Goal: Information Seeking & Learning: Learn about a topic

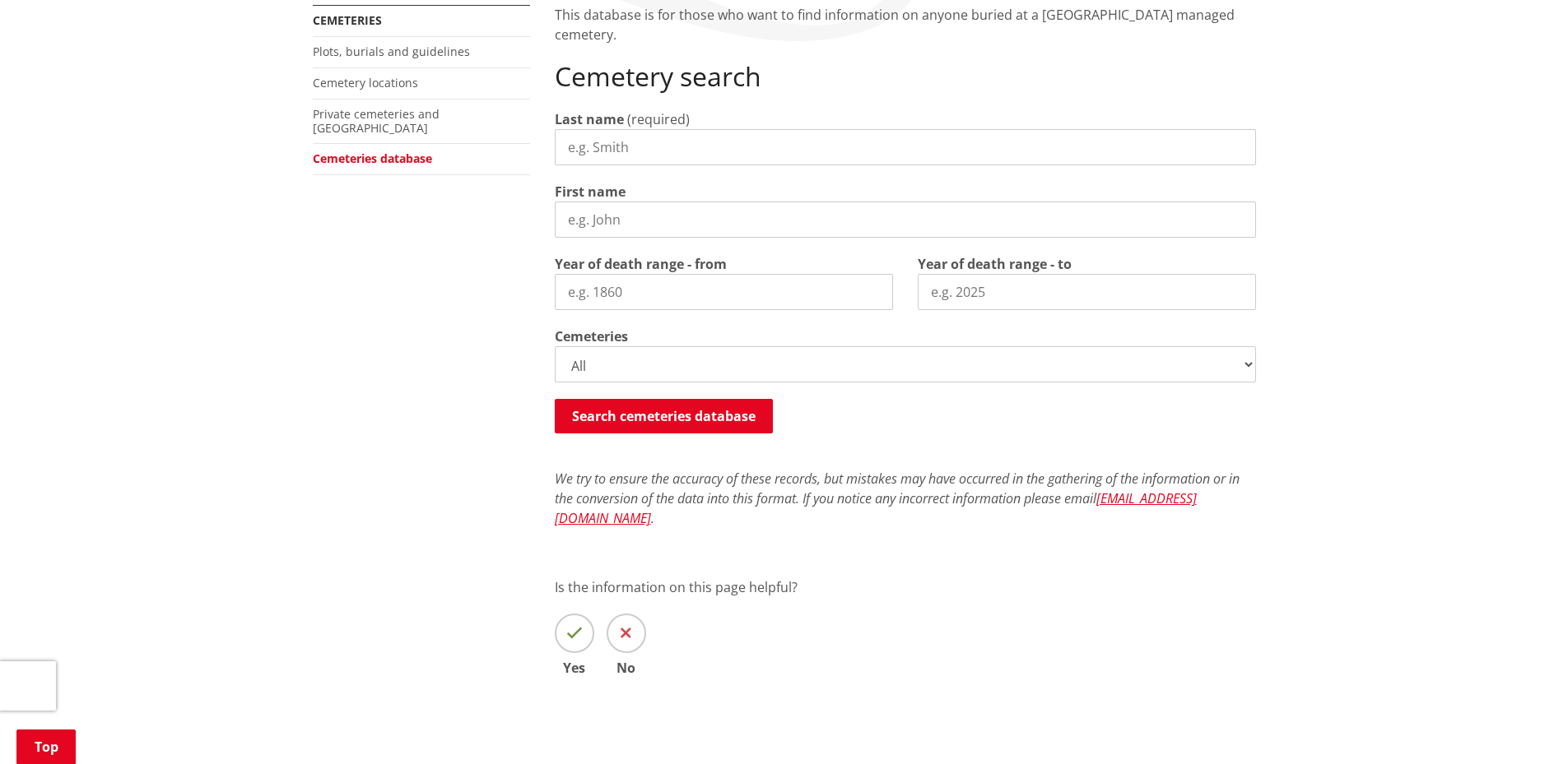
scroll to position [329, 0]
click at [684, 142] on input "Last name" at bounding box center [904, 145] width 701 height 36
click at [571, 224] on input "First name" at bounding box center [904, 218] width 701 height 36
click at [570, 289] on input "Year of death range - from" at bounding box center [723, 290] width 338 height 36
click at [1035, 285] on input "Year of death range - to" at bounding box center [1087, 290] width 338 height 36
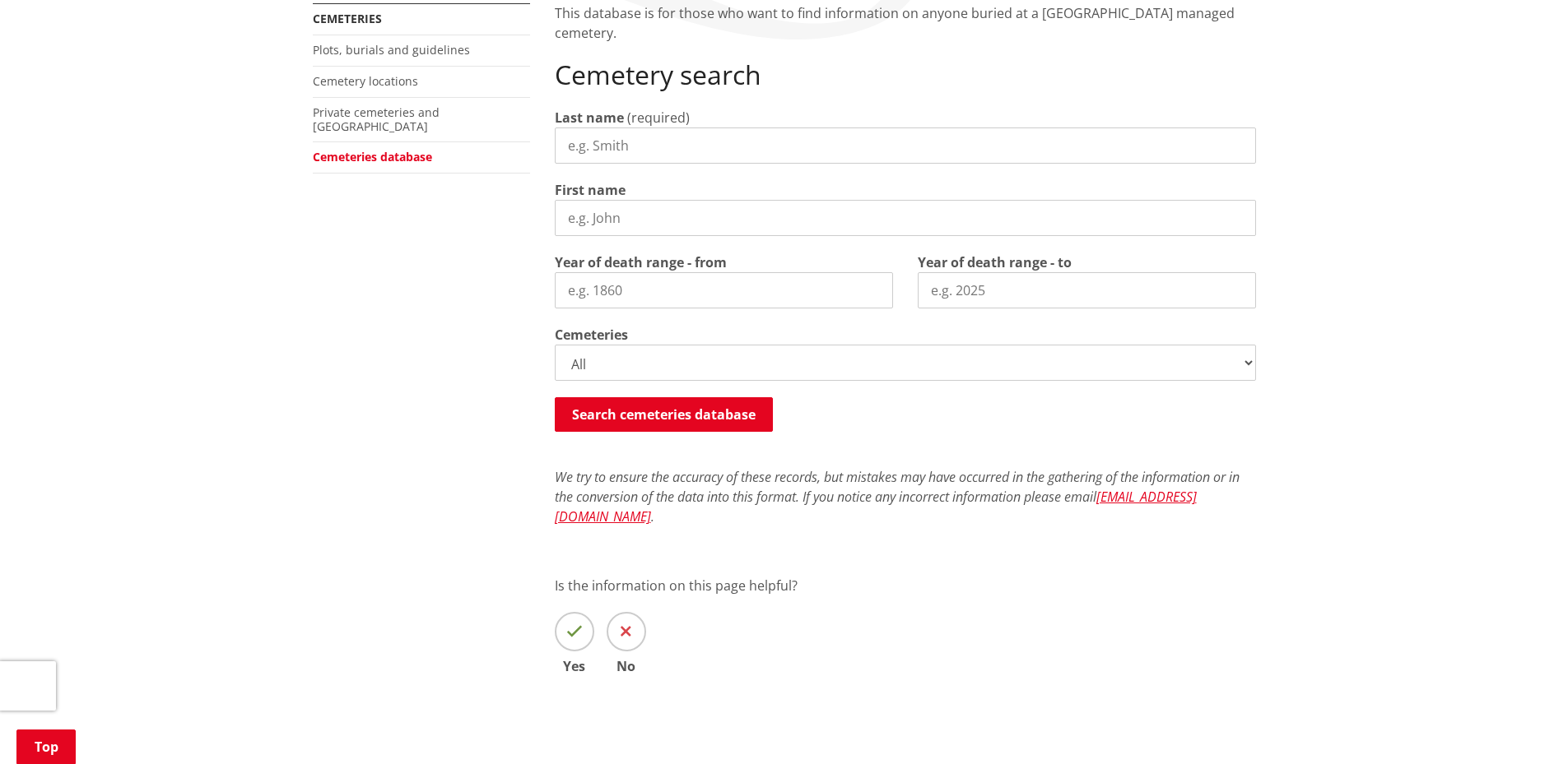
click at [855, 360] on select "All Gordonton Ashes Memorial Berm Gordonton Lawn Gordonton Octagonal Ashes Gord…" at bounding box center [904, 362] width 701 height 36
click at [426, 348] on div "More from this section Cemeteries Plots, burials and guidelines Cemetery locati…" at bounding box center [784, 361] width 968 height 718
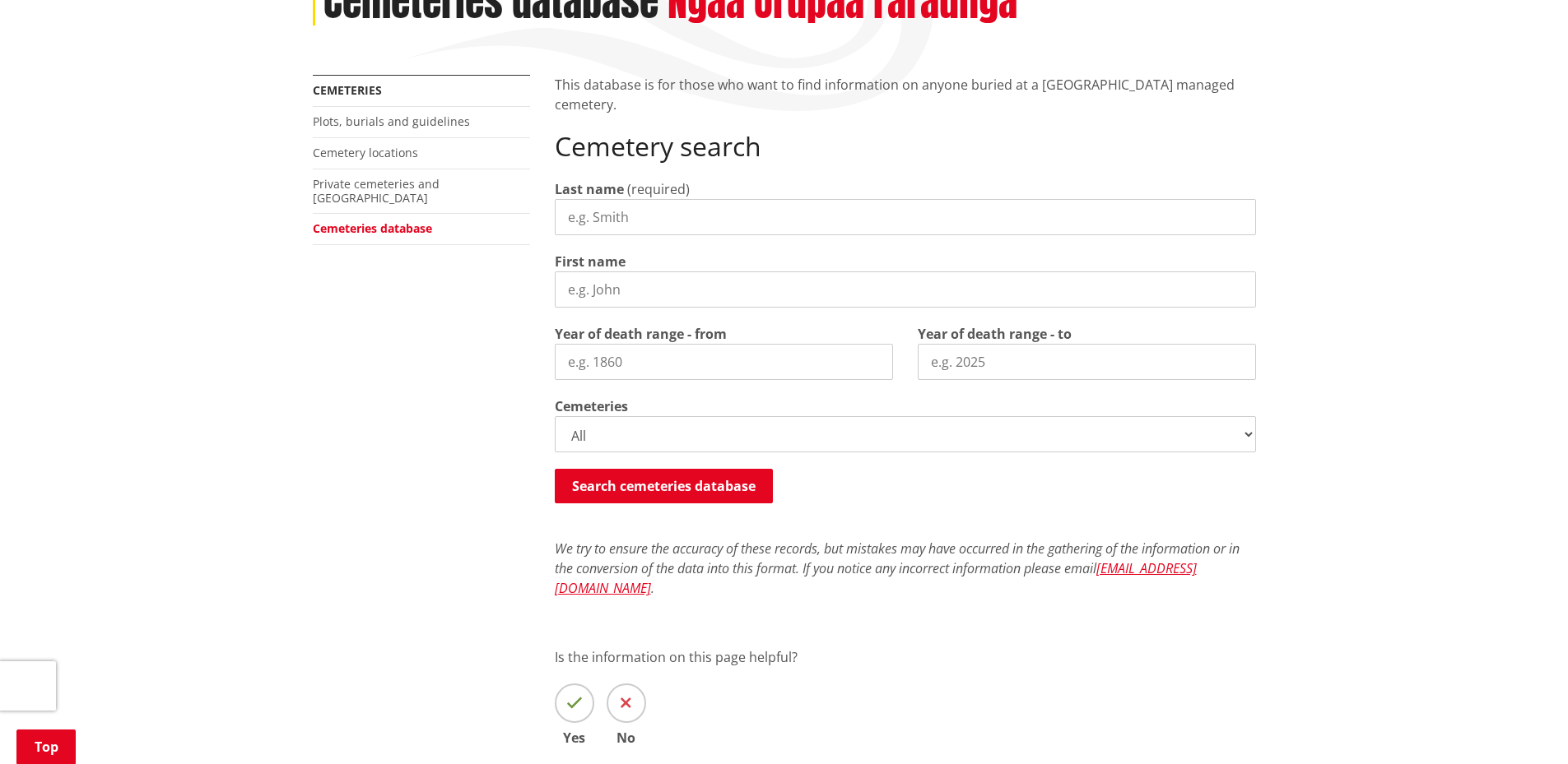
scroll to position [164, 0]
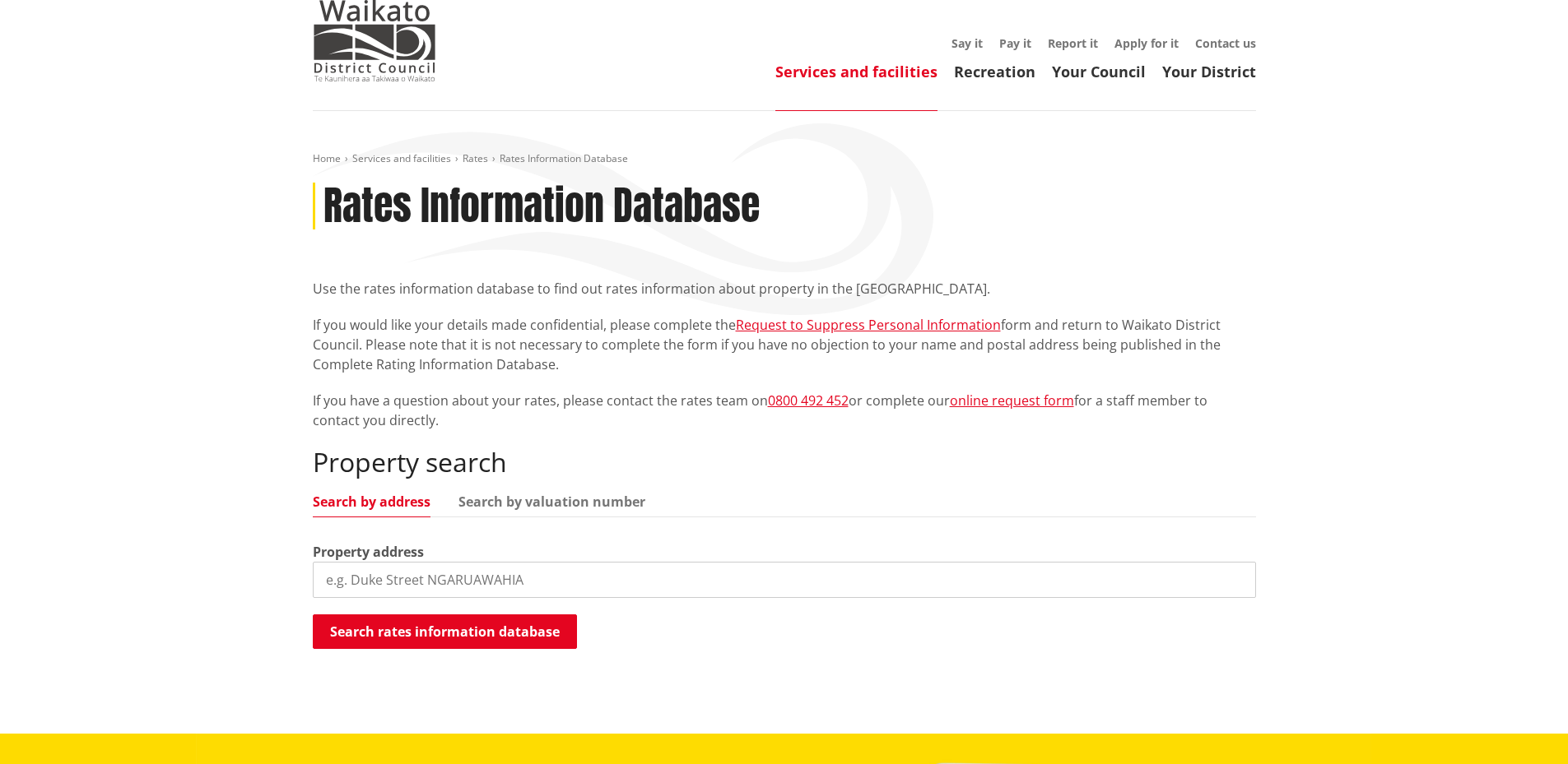
scroll to position [82, 0]
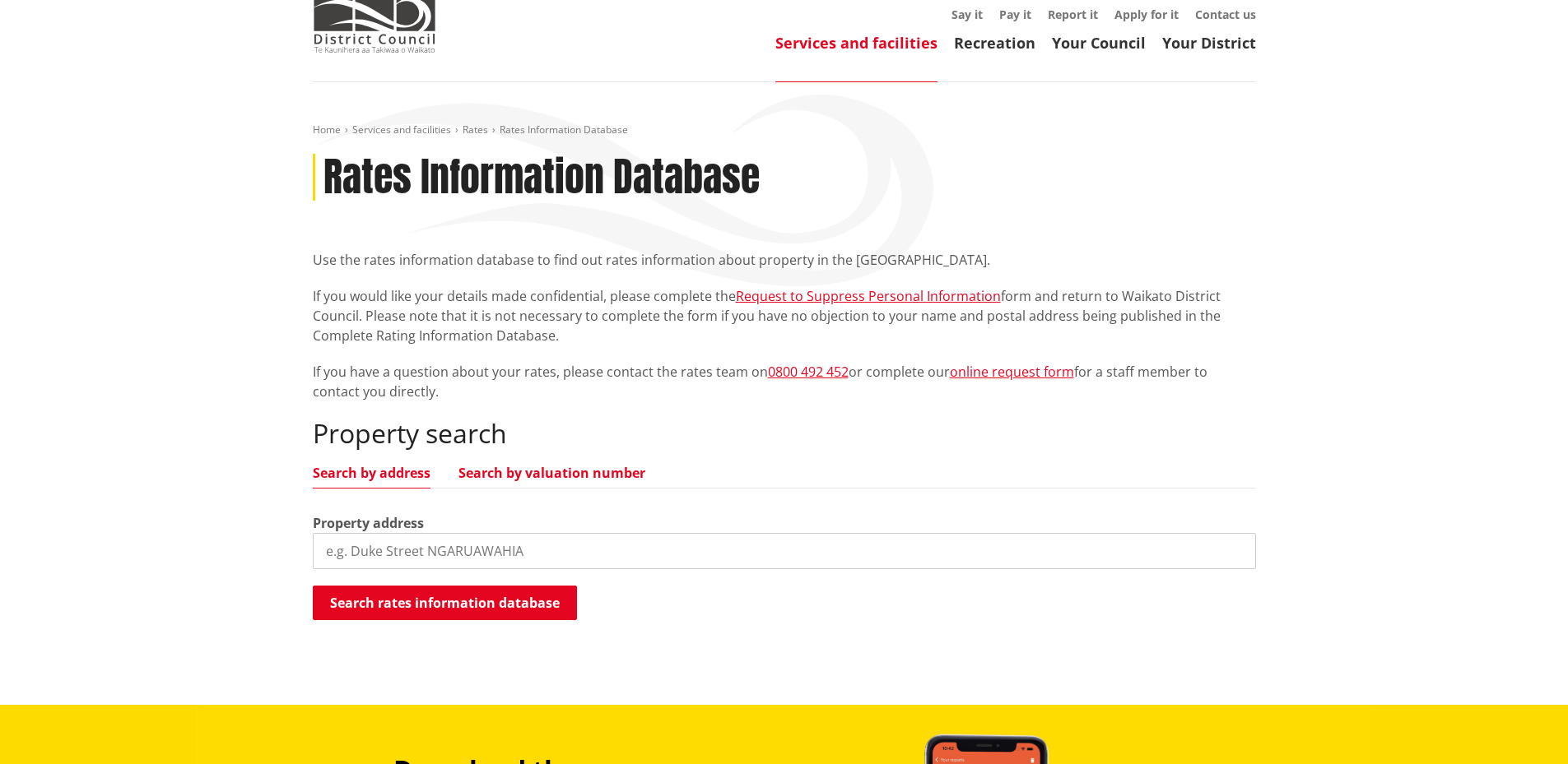
click at [533, 480] on link "Search by valuation number" at bounding box center [551, 472] width 187 height 13
click at [387, 482] on ul "Search by address Search by valuation number" at bounding box center [784, 477] width 943 height 22
click at [386, 474] on link "Search by address" at bounding box center [371, 472] width 117 height 13
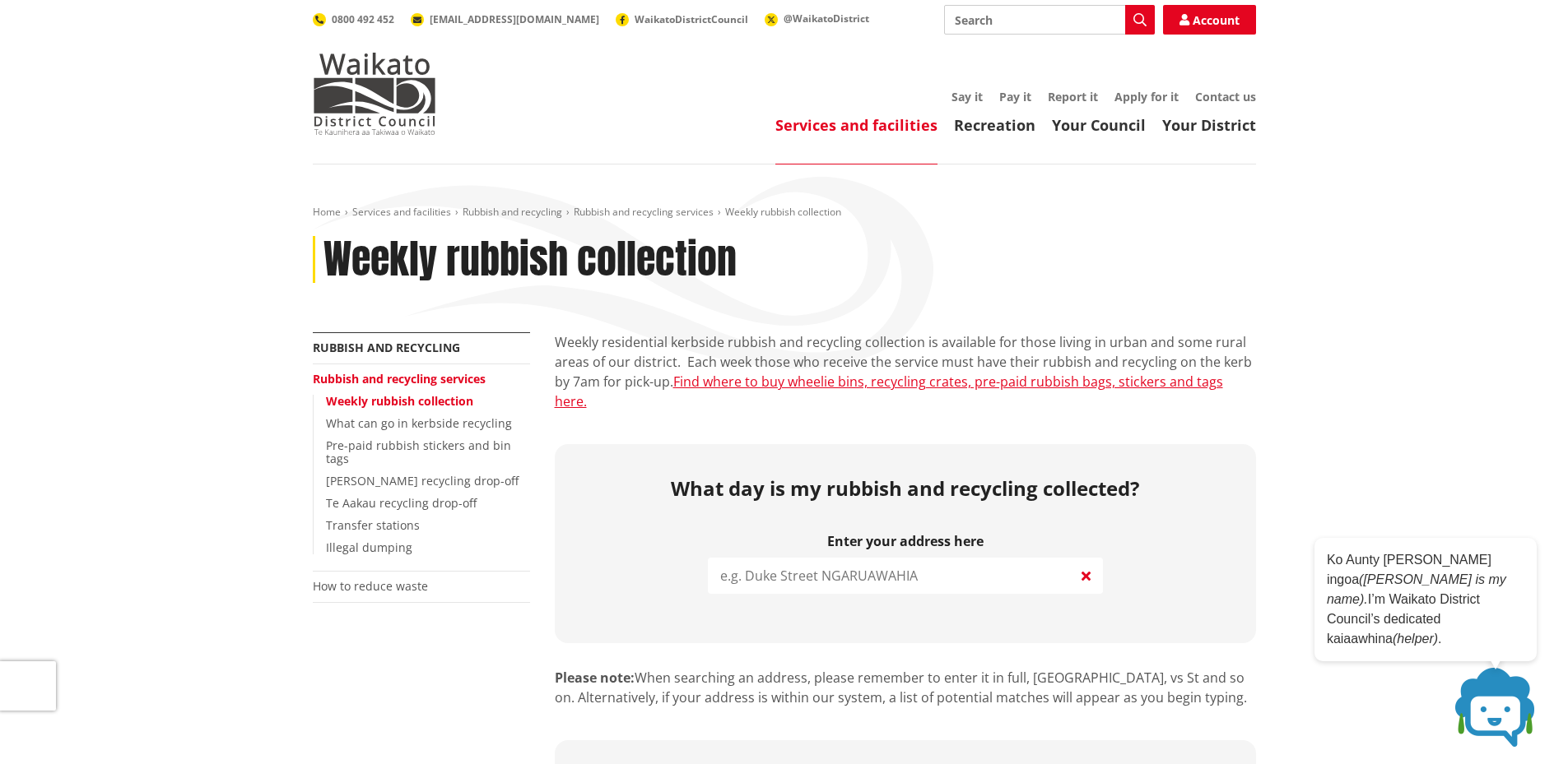
click at [740, 558] on input "search" at bounding box center [905, 575] width 395 height 36
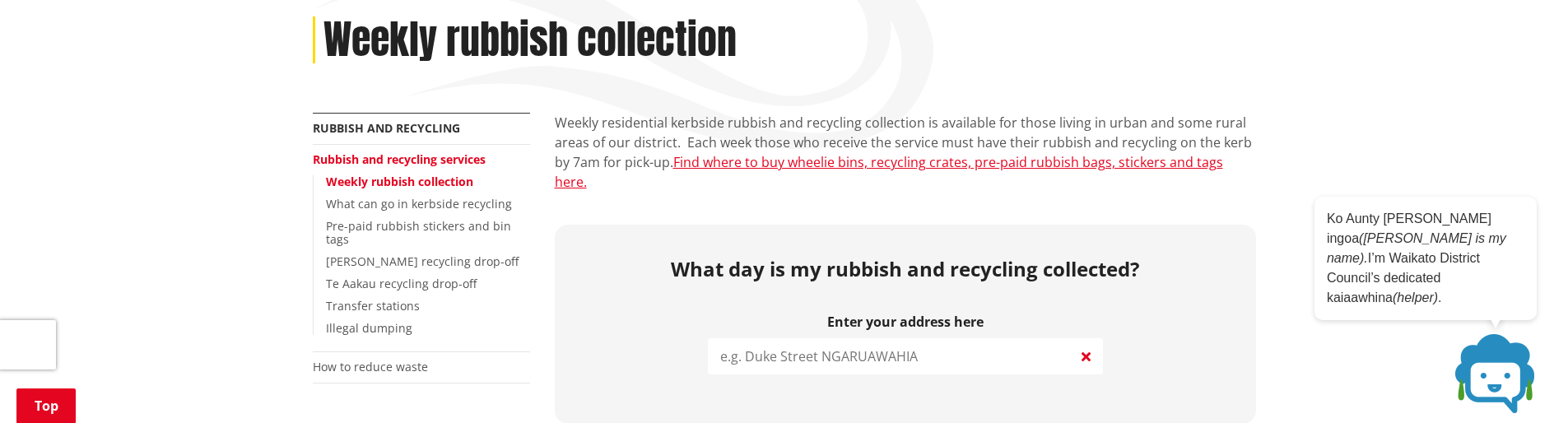
scroll to position [247, 0]
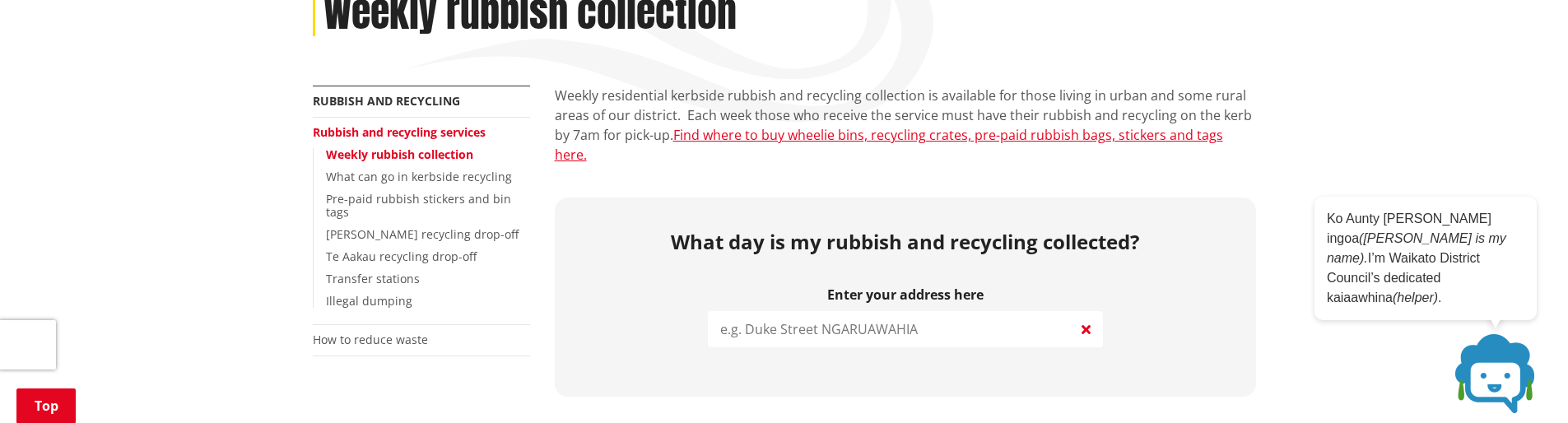
click at [840, 311] on input "search" at bounding box center [905, 328] width 395 height 36
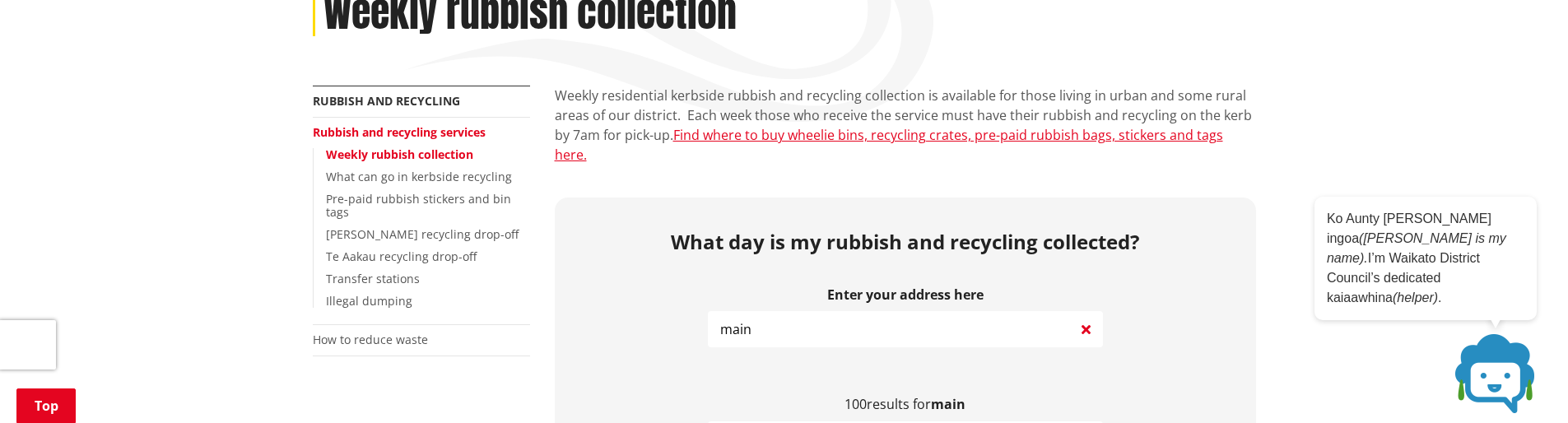
type input "main"
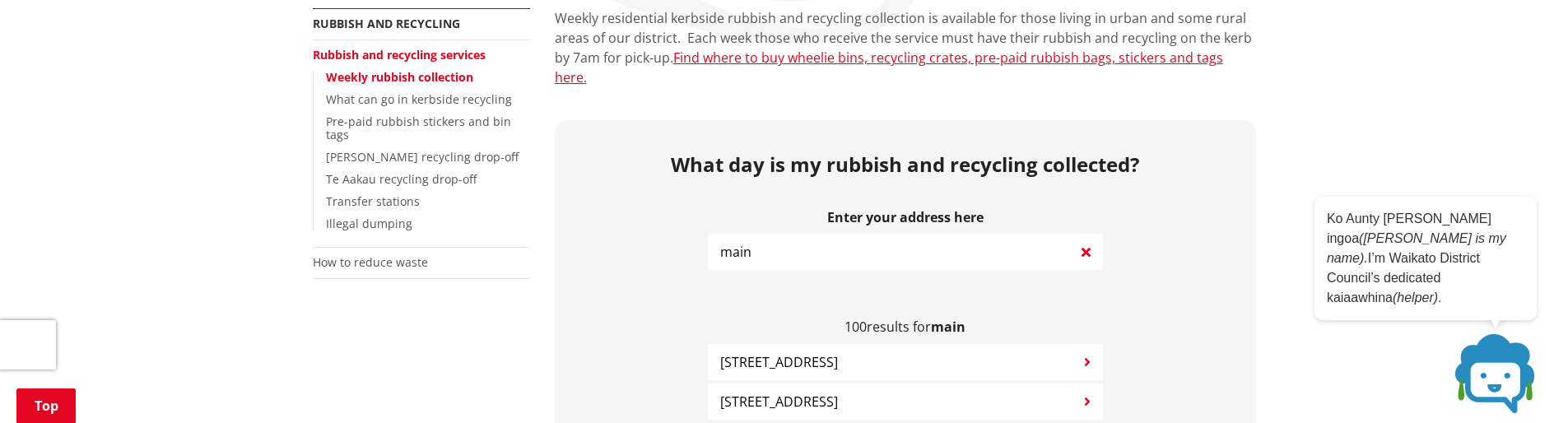
scroll to position [411, 0]
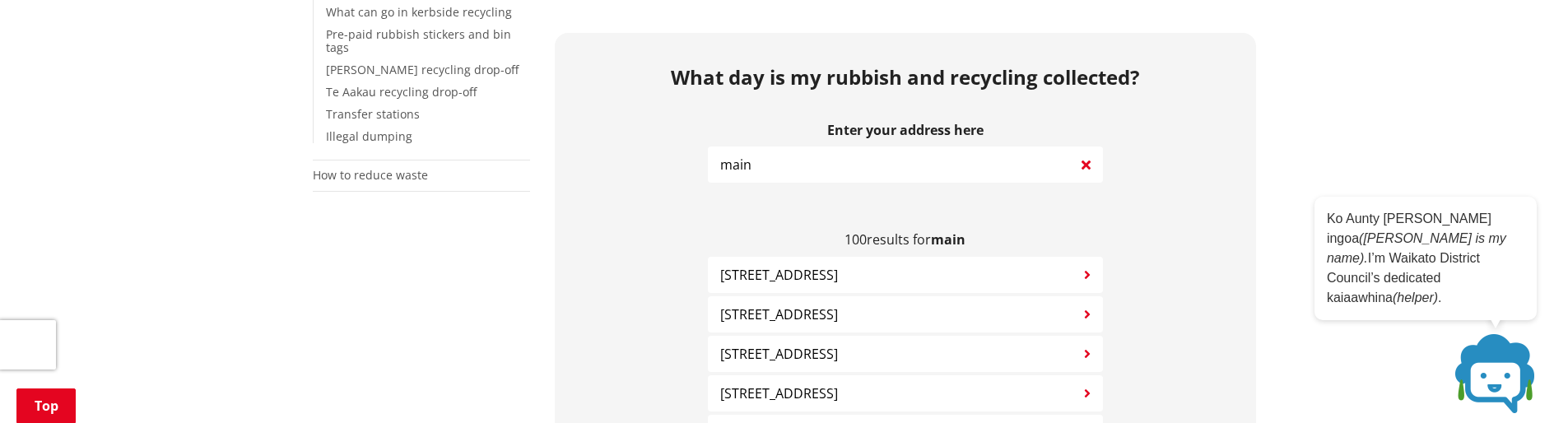
click at [789, 265] on span "34 Main Street HUNTLY" at bounding box center [779, 275] width 117 height 20
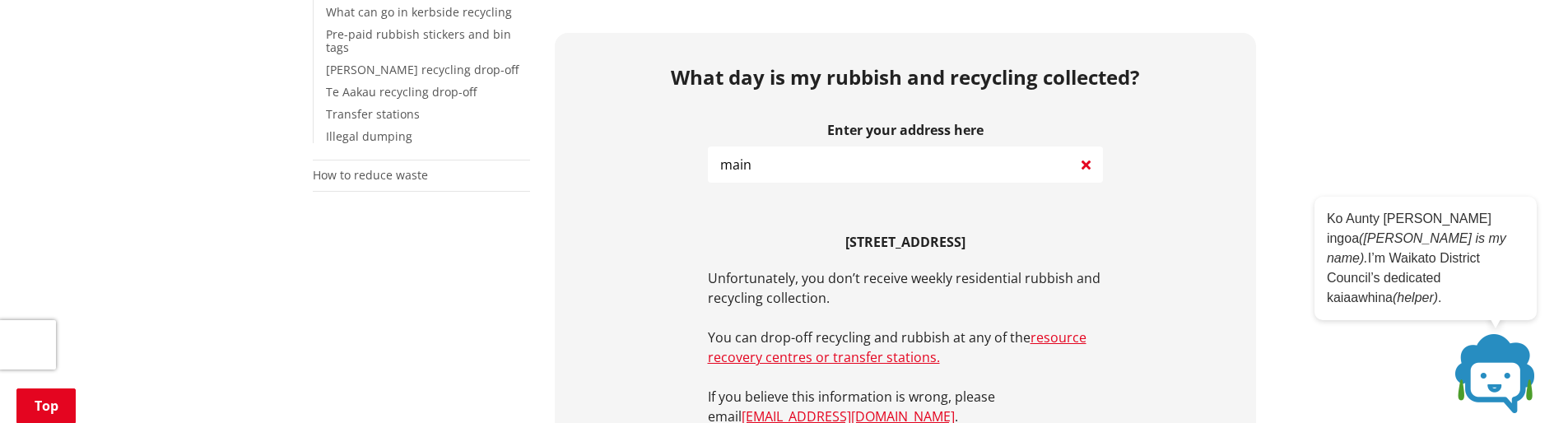
drag, startPoint x: 1088, startPoint y: 146, endPoint x: 1090, endPoint y: 247, distance: 101.0
click at [1090, 247] on div "Enter your address here main Searching... 34 Main Street HUNTLY Unfortunately, …" at bounding box center [905, 274] width 395 height 304
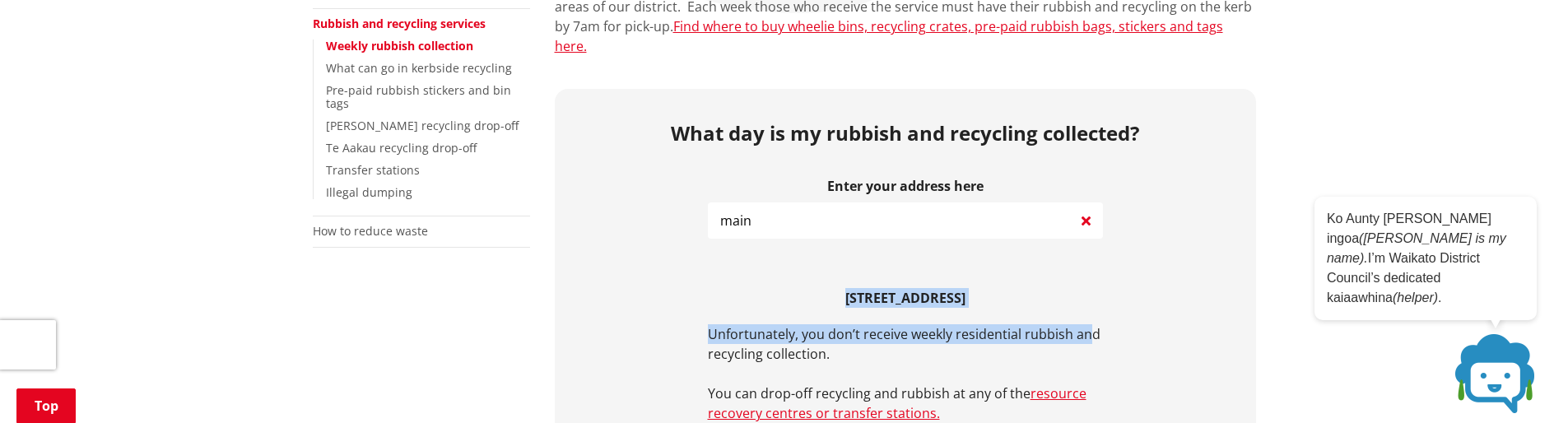
scroll to position [329, 0]
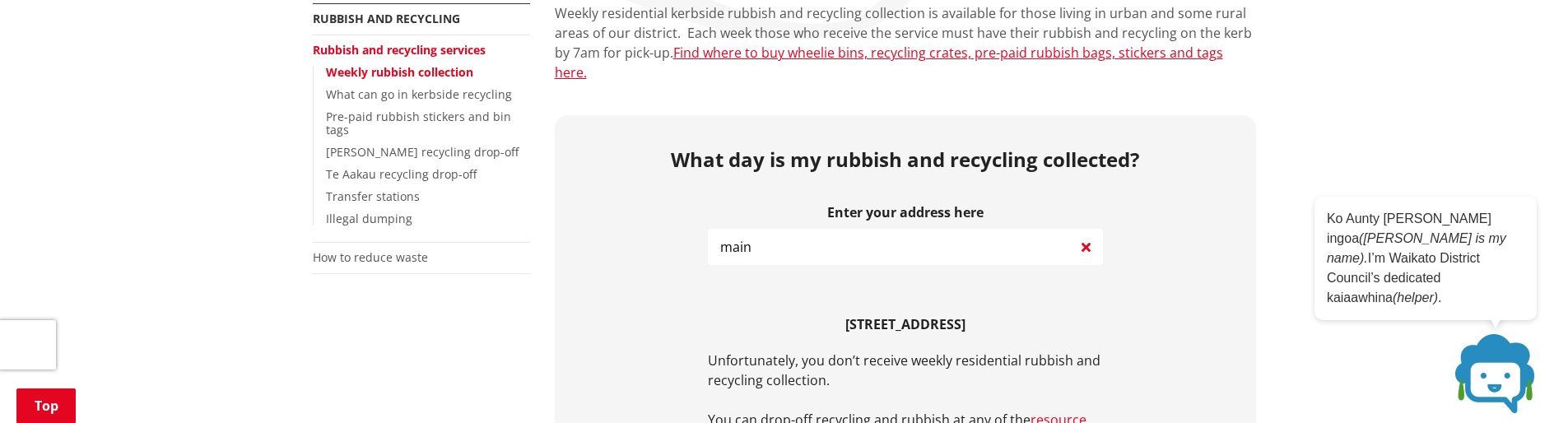
click at [1079, 229] on input "main" at bounding box center [905, 246] width 395 height 36
click at [1085, 236] on icon at bounding box center [1085, 246] width 9 height 20
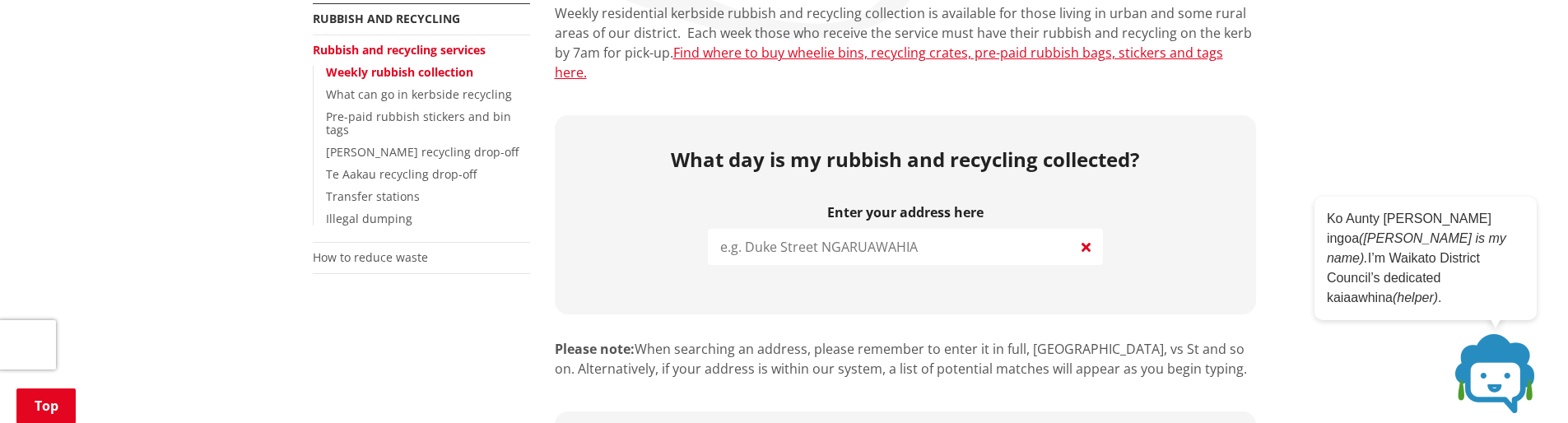
click at [846, 229] on input "search" at bounding box center [905, 246] width 395 height 36
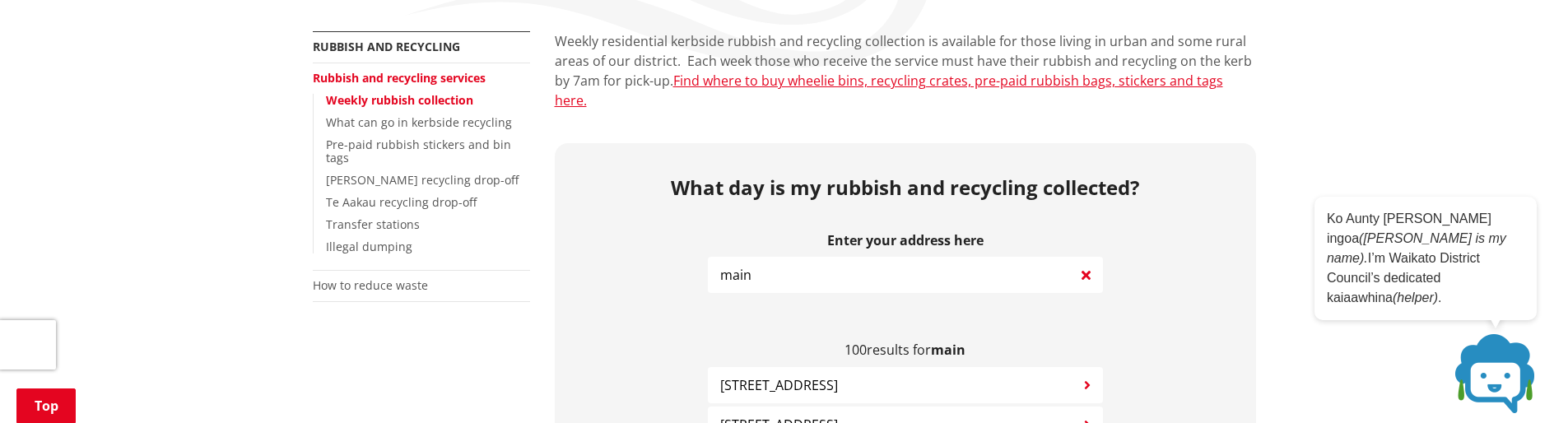
scroll to position [247, 0]
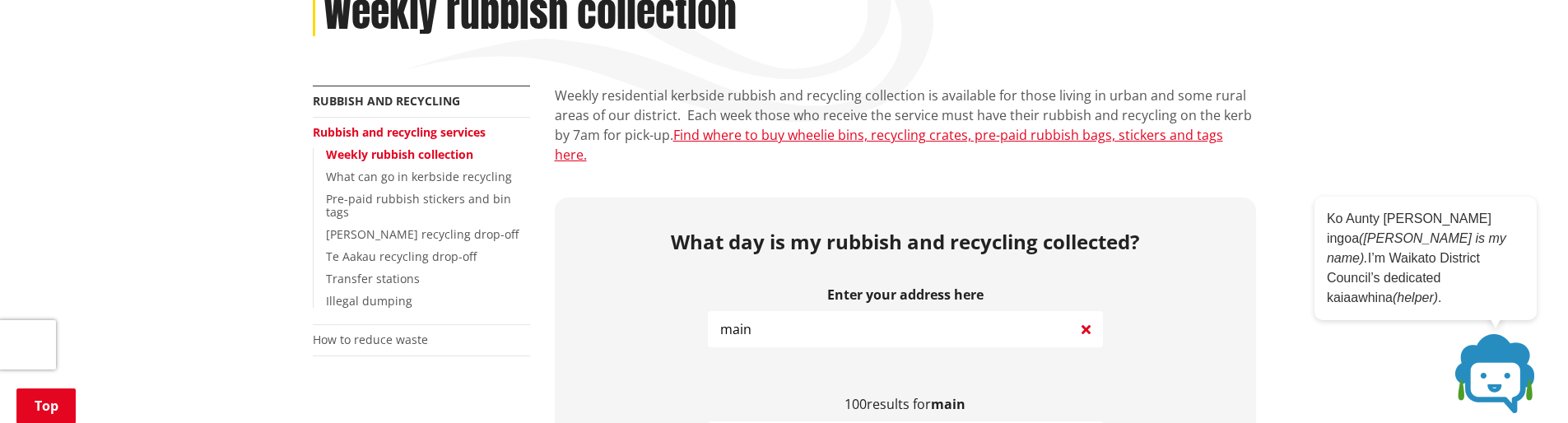
click at [775, 311] on input "main" at bounding box center [905, 328] width 395 height 36
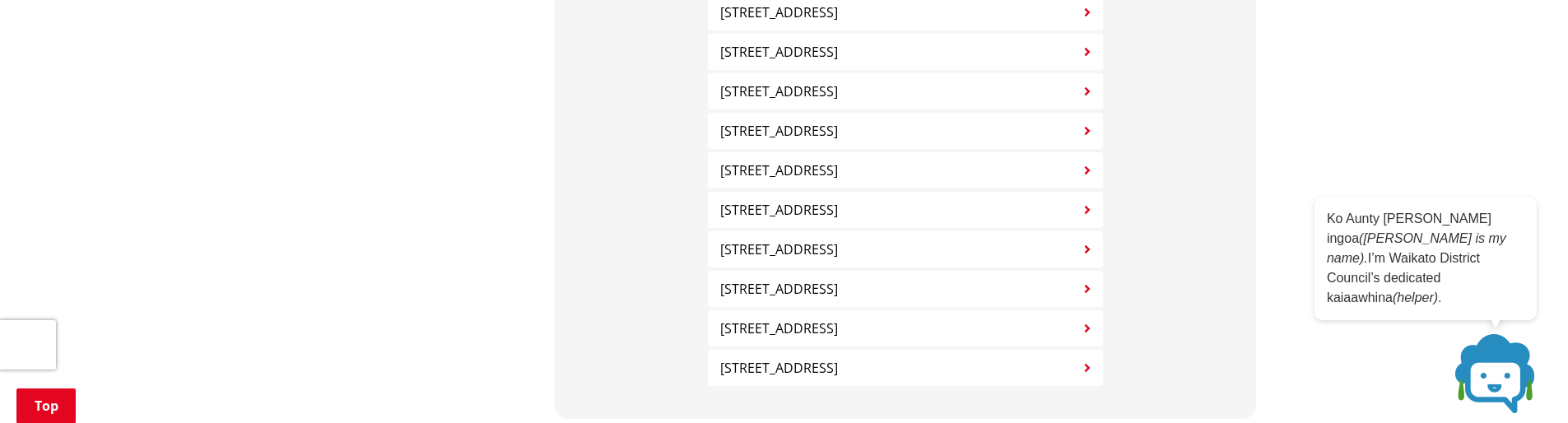
scroll to position [3618, 0]
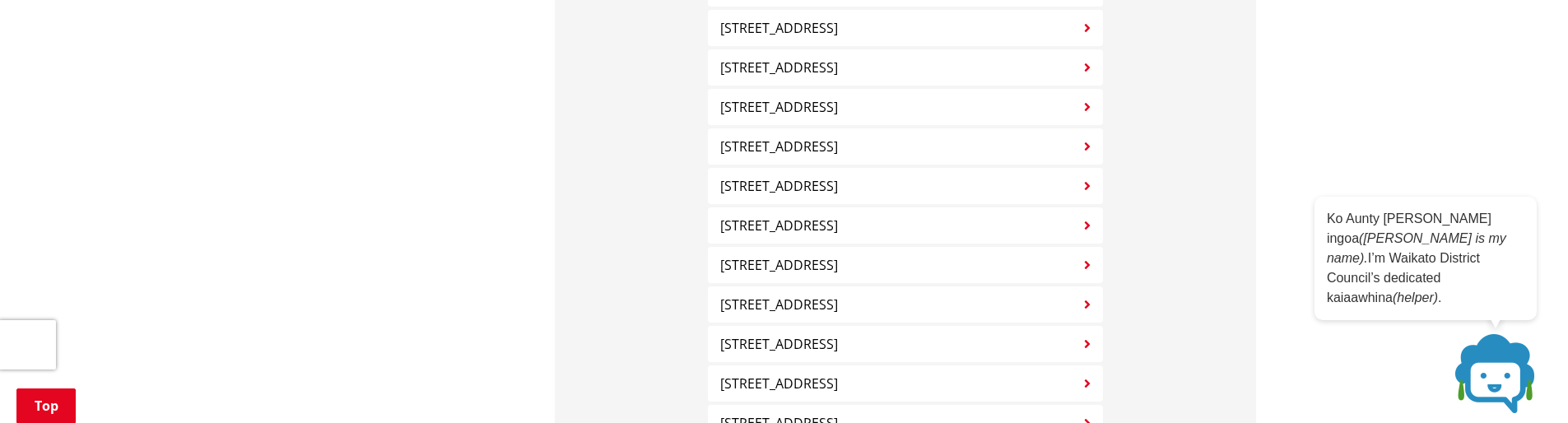
type input "main street"
click at [783, 334] on span "164 Main Street HUNTLY" at bounding box center [779, 344] width 117 height 20
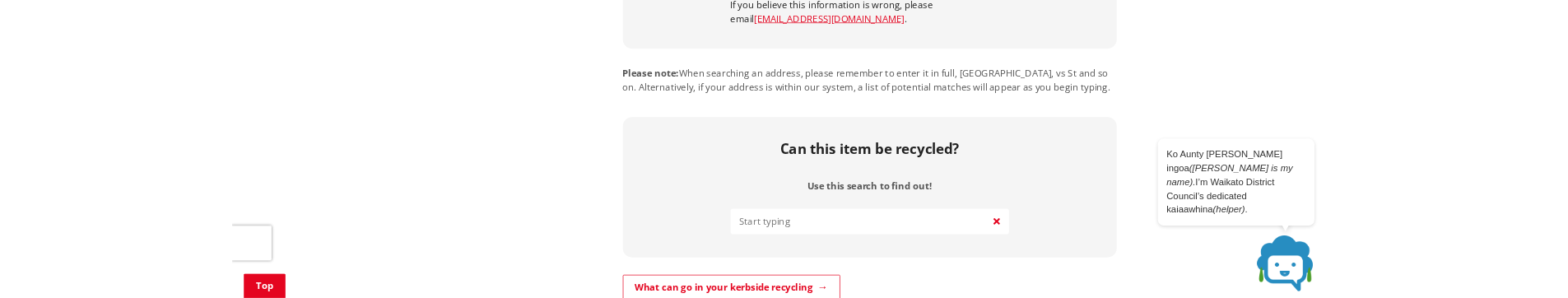
scroll to position [461, 0]
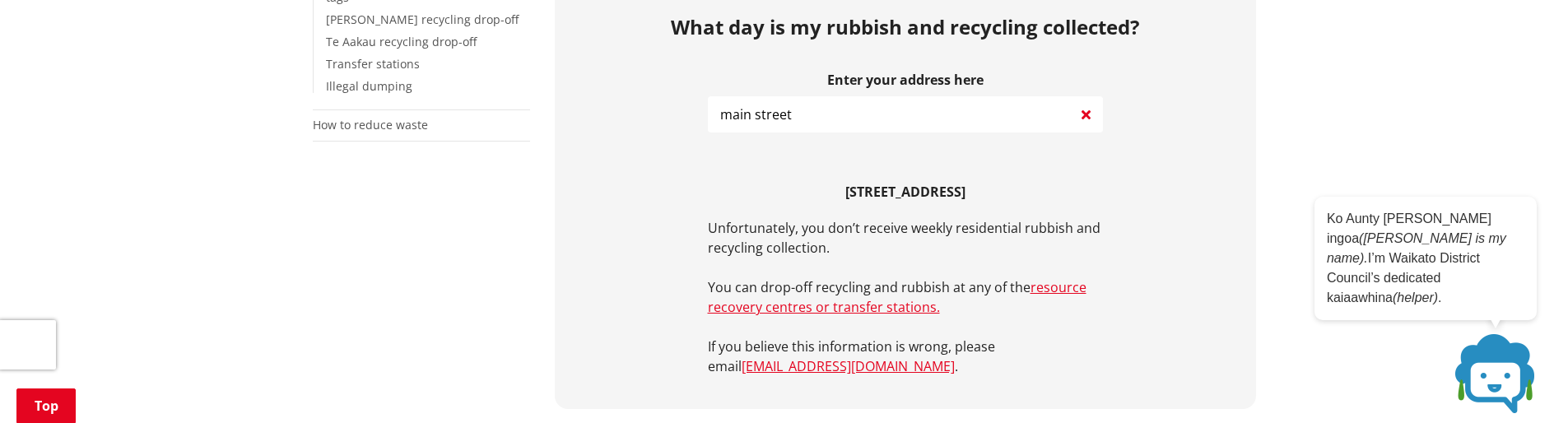
click at [1091, 102] on input "main street" at bounding box center [905, 113] width 395 height 36
click at [1084, 105] on icon at bounding box center [1085, 114] width 9 height 20
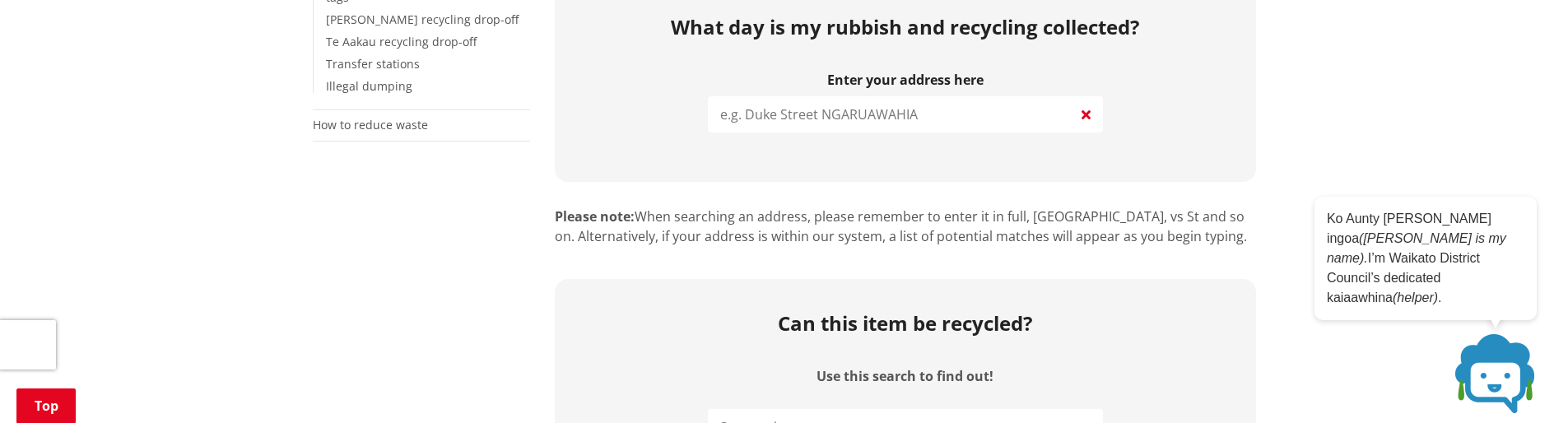
drag, startPoint x: 773, startPoint y: 94, endPoint x: 791, endPoint y: 106, distance: 21.6
click at [774, 96] on input "search" at bounding box center [905, 113] width 395 height 36
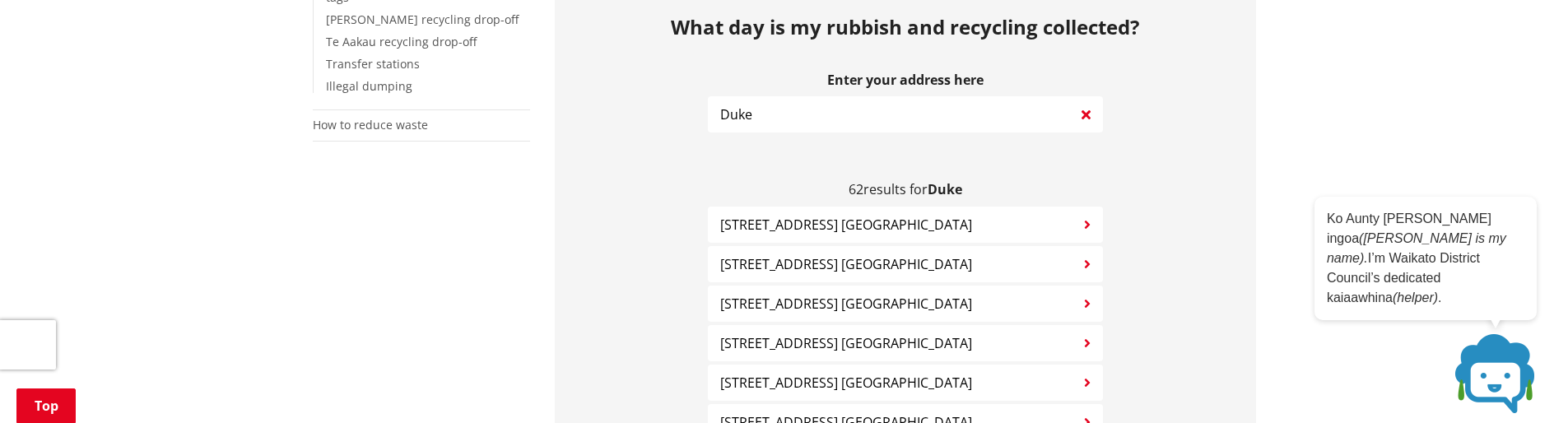
type input "Duke"
click at [812, 215] on span "89 Duke Street NGARUAWAHIA" at bounding box center [847, 225] width 252 height 20
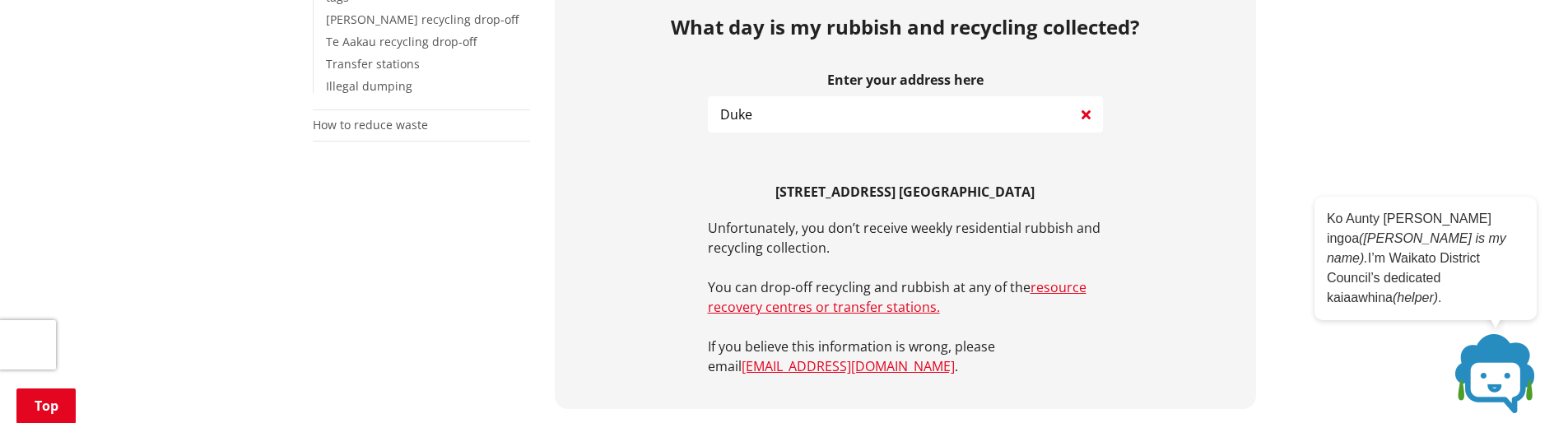
drag, startPoint x: 782, startPoint y: 100, endPoint x: 711, endPoint y: 106, distance: 71.3
click at [711, 106] on input "Duke" at bounding box center [905, 113] width 395 height 36
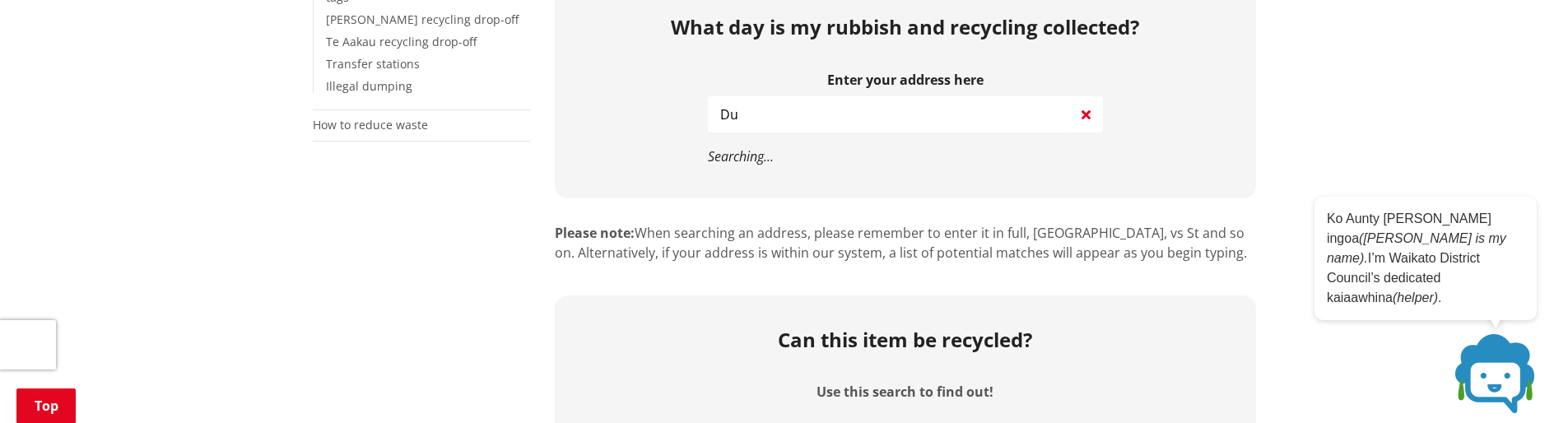
type input "D"
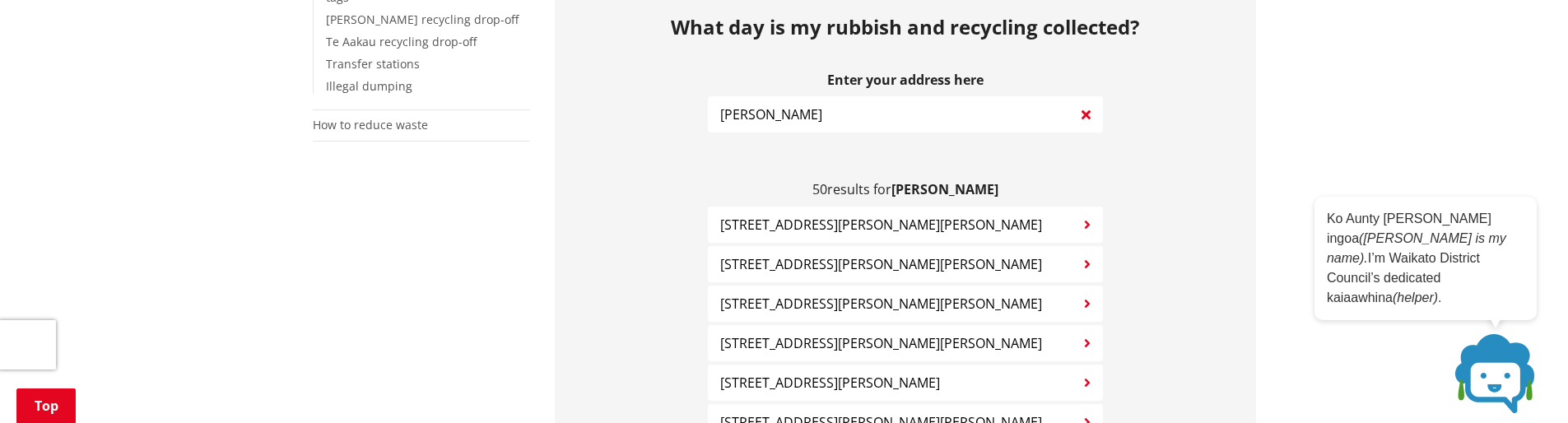
click at [805, 215] on span "61 Hopkins Road HAMILTON" at bounding box center [881, 225] width 322 height 20
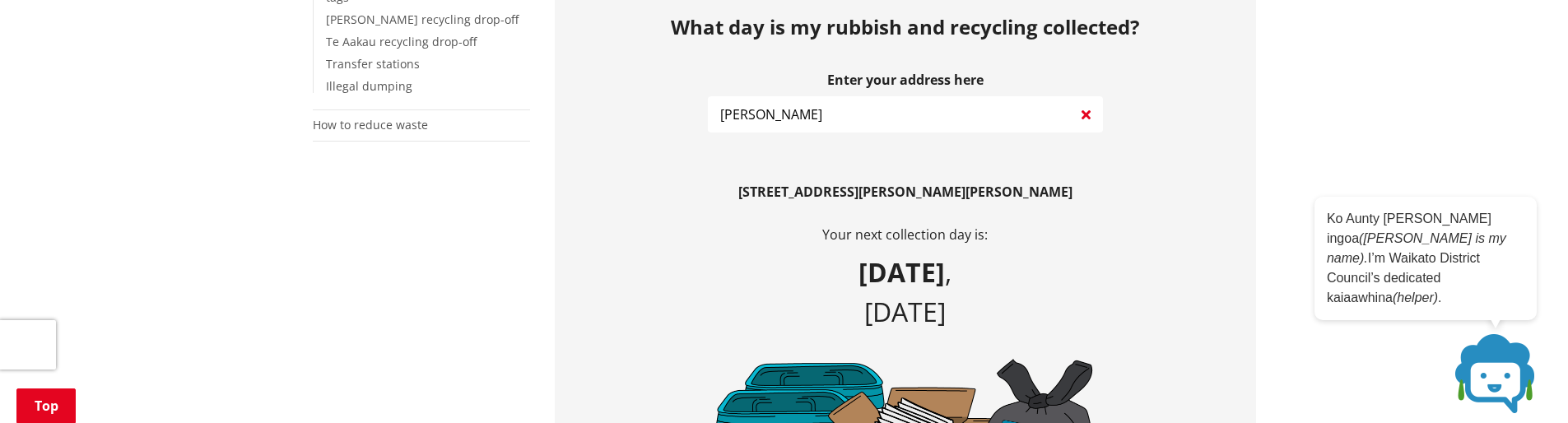
click at [794, 102] on input "Hamilton" at bounding box center [905, 113] width 395 height 36
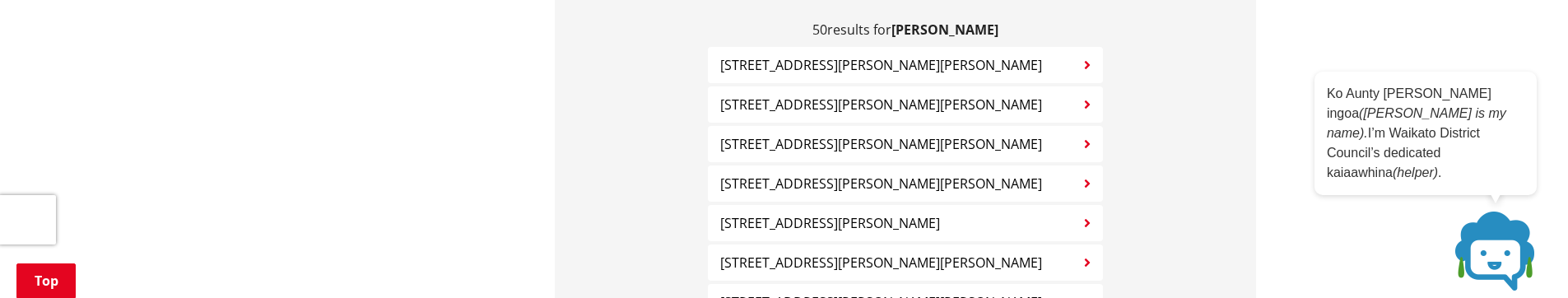
scroll to position [626, 0]
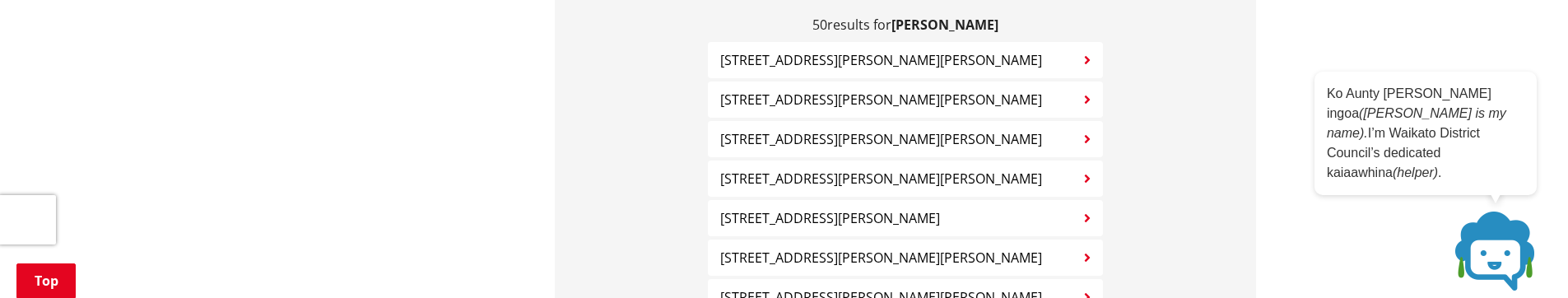
click at [813, 50] on span "61 Hopkins Road HAMILTON" at bounding box center [881, 60] width 322 height 20
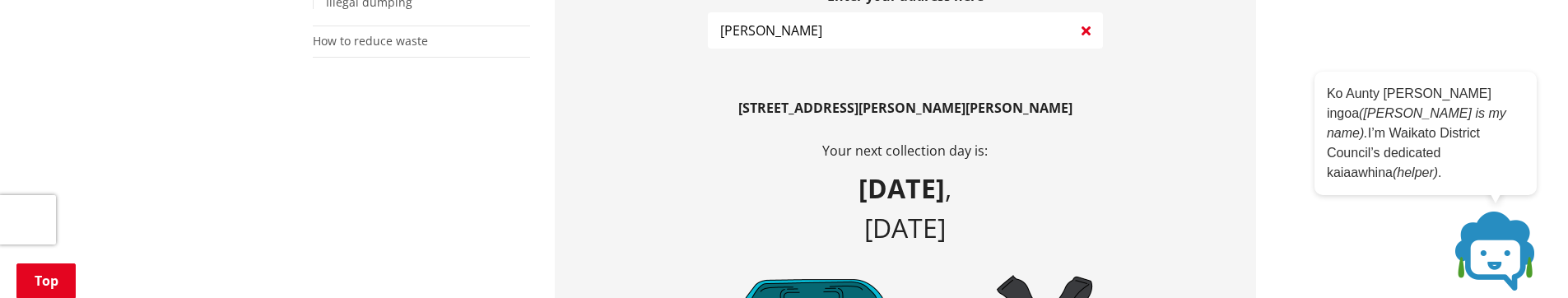
scroll to position [543, 0]
click at [807, 15] on input "Hamilton" at bounding box center [905, 31] width 395 height 36
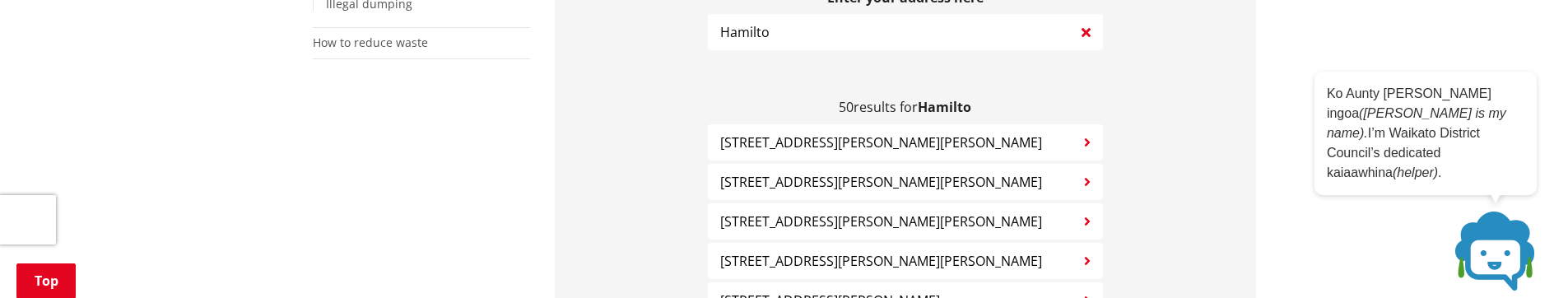
type input "Hamilton"
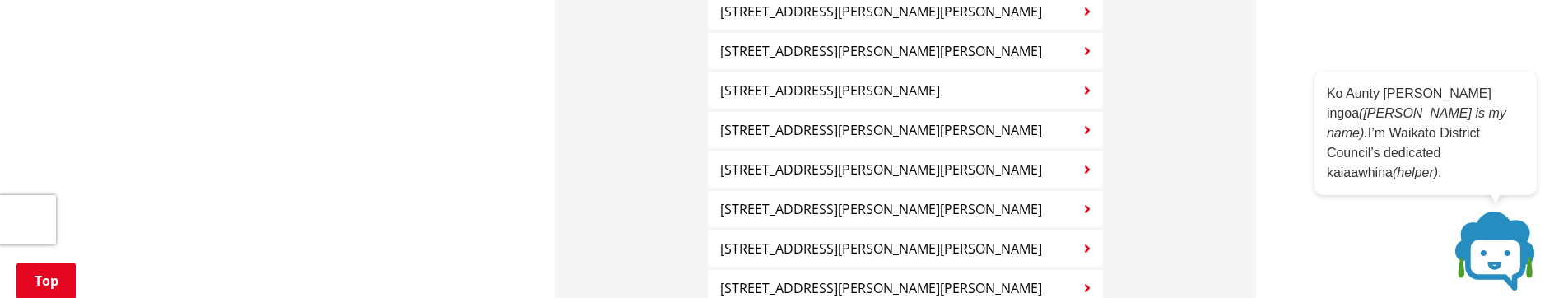
scroll to position [790, 0]
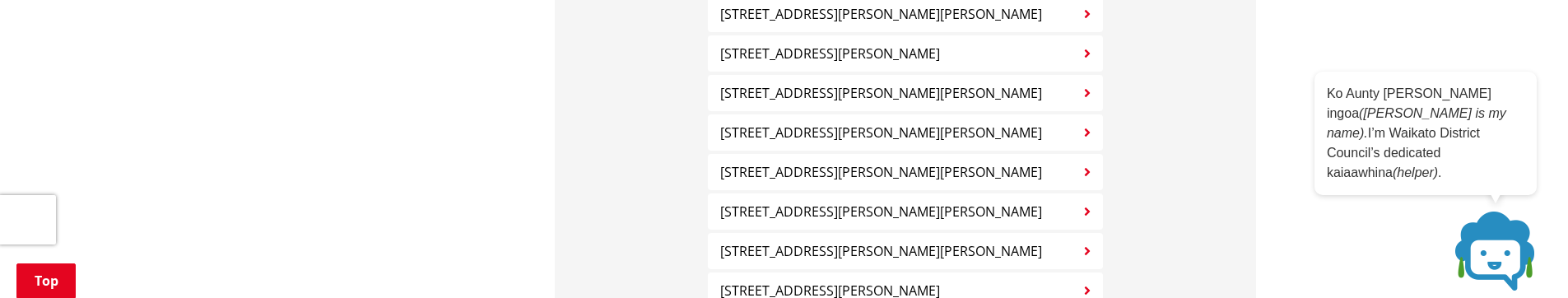
click at [806, 162] on span "280 Greenhill Road HAMILTON" at bounding box center [881, 172] width 322 height 20
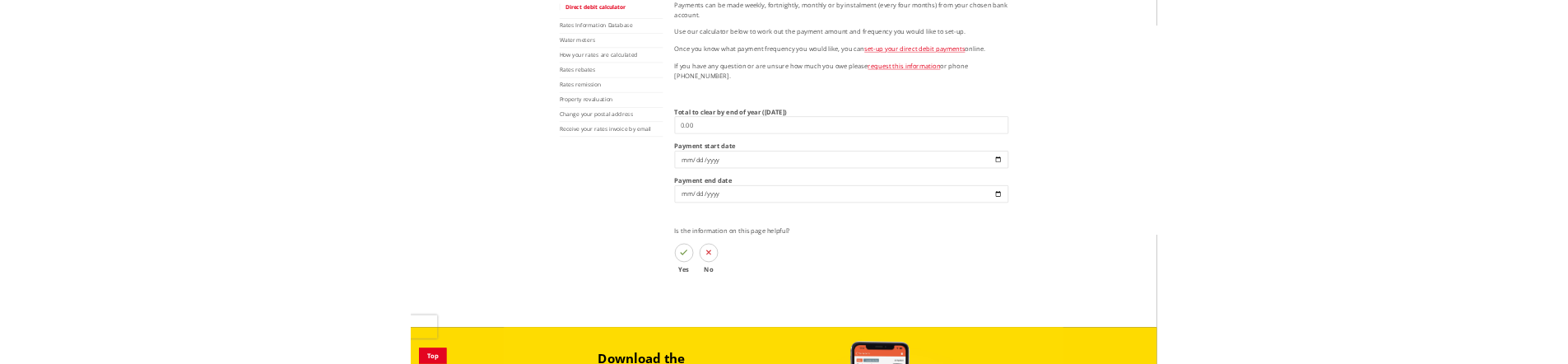
scroll to position [412, 0]
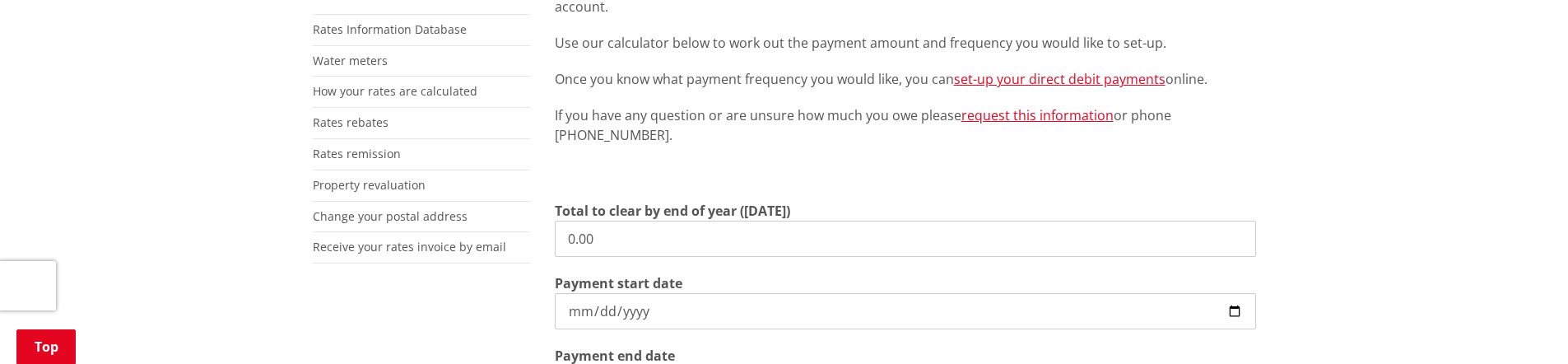
click at [606, 243] on input "0.00" at bounding box center [904, 239] width 701 height 36
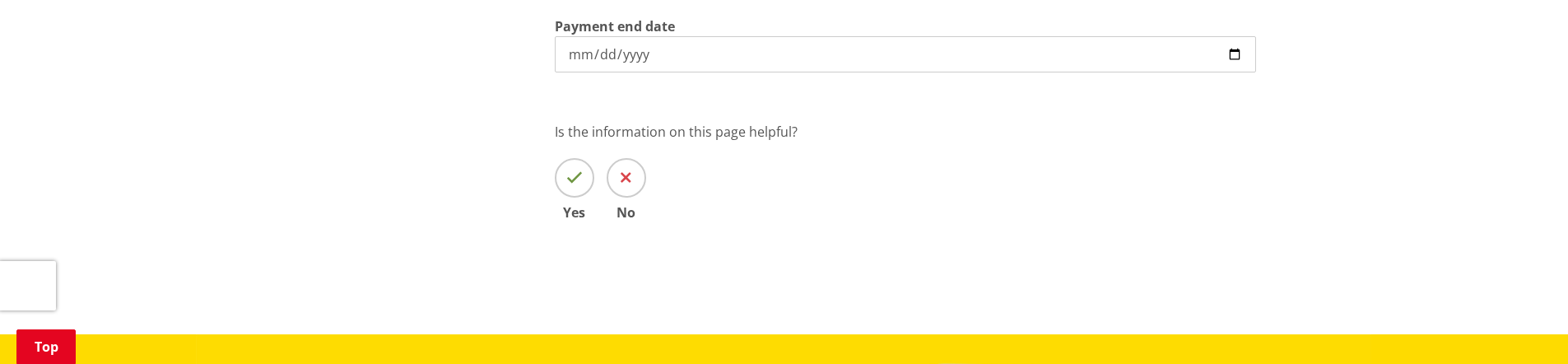
scroll to position [576, 0]
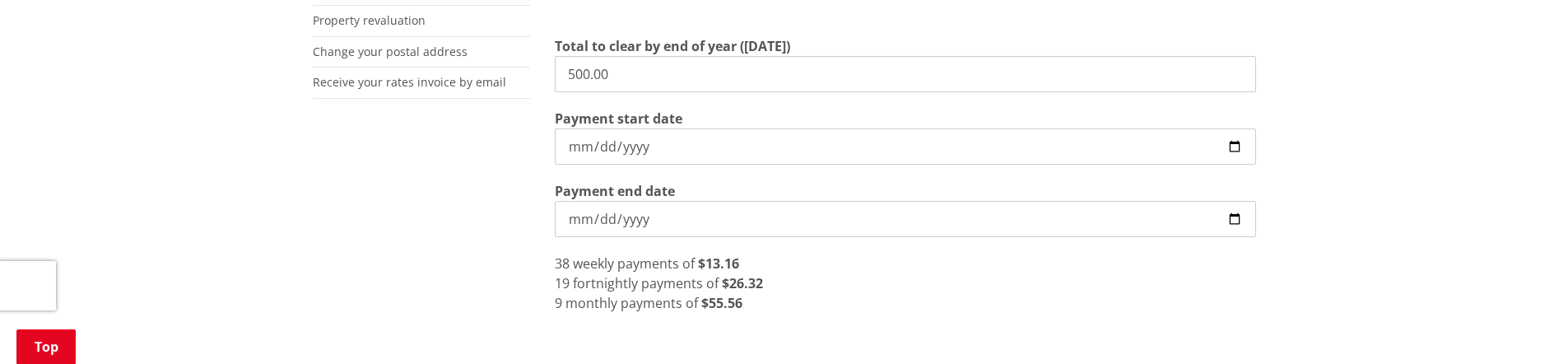
click at [805, 143] on input "2025-10-10" at bounding box center [904, 146] width 701 height 36
click at [857, 211] on input "2026-06-30" at bounding box center [904, 218] width 701 height 36
click at [654, 70] on input "500.00" at bounding box center [904, 73] width 701 height 36
click at [568, 74] on input "500.00" at bounding box center [904, 73] width 701 height 36
type input "6,500.00"
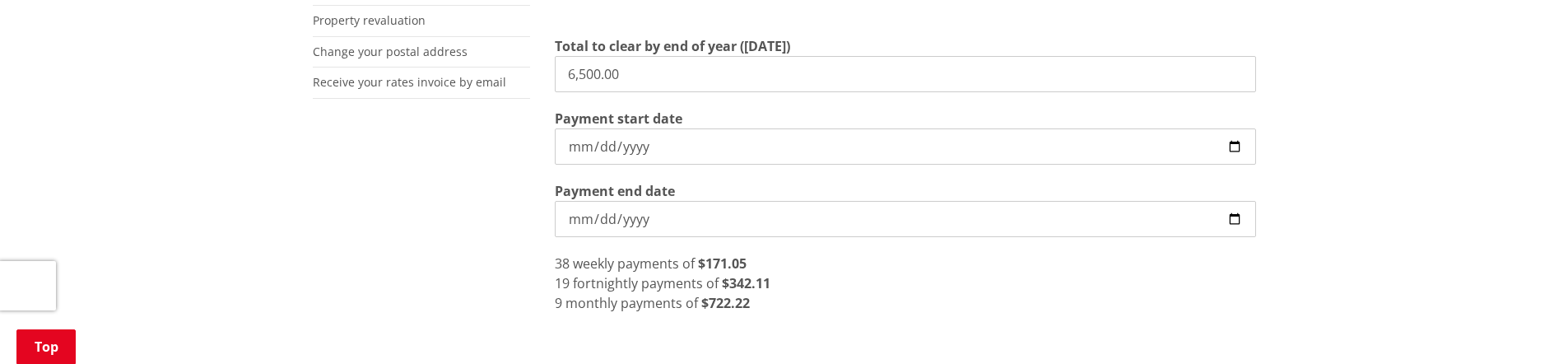
click at [700, 143] on input "2025-10-10" at bounding box center [904, 146] width 701 height 36
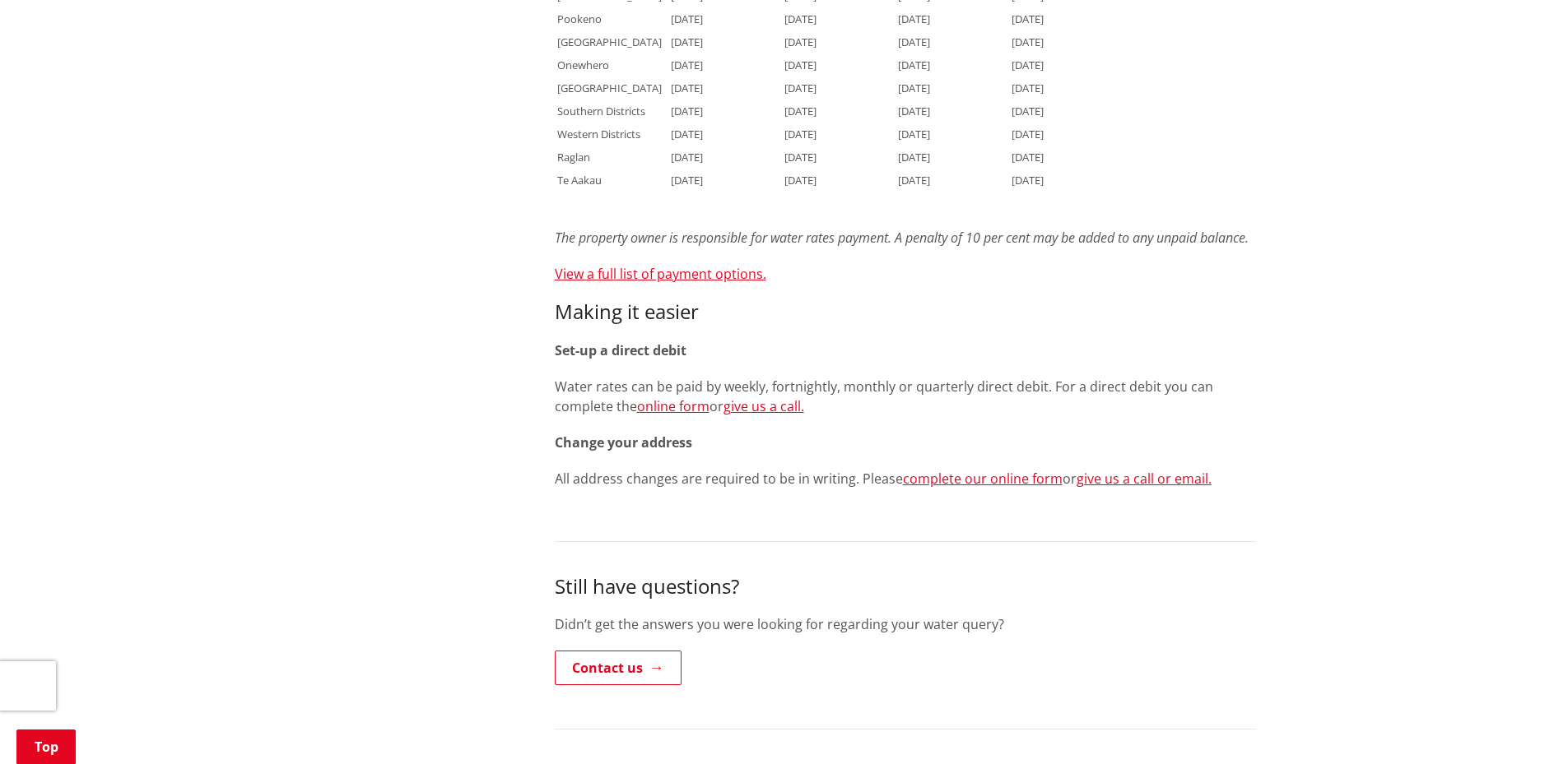
scroll to position [1480, 0]
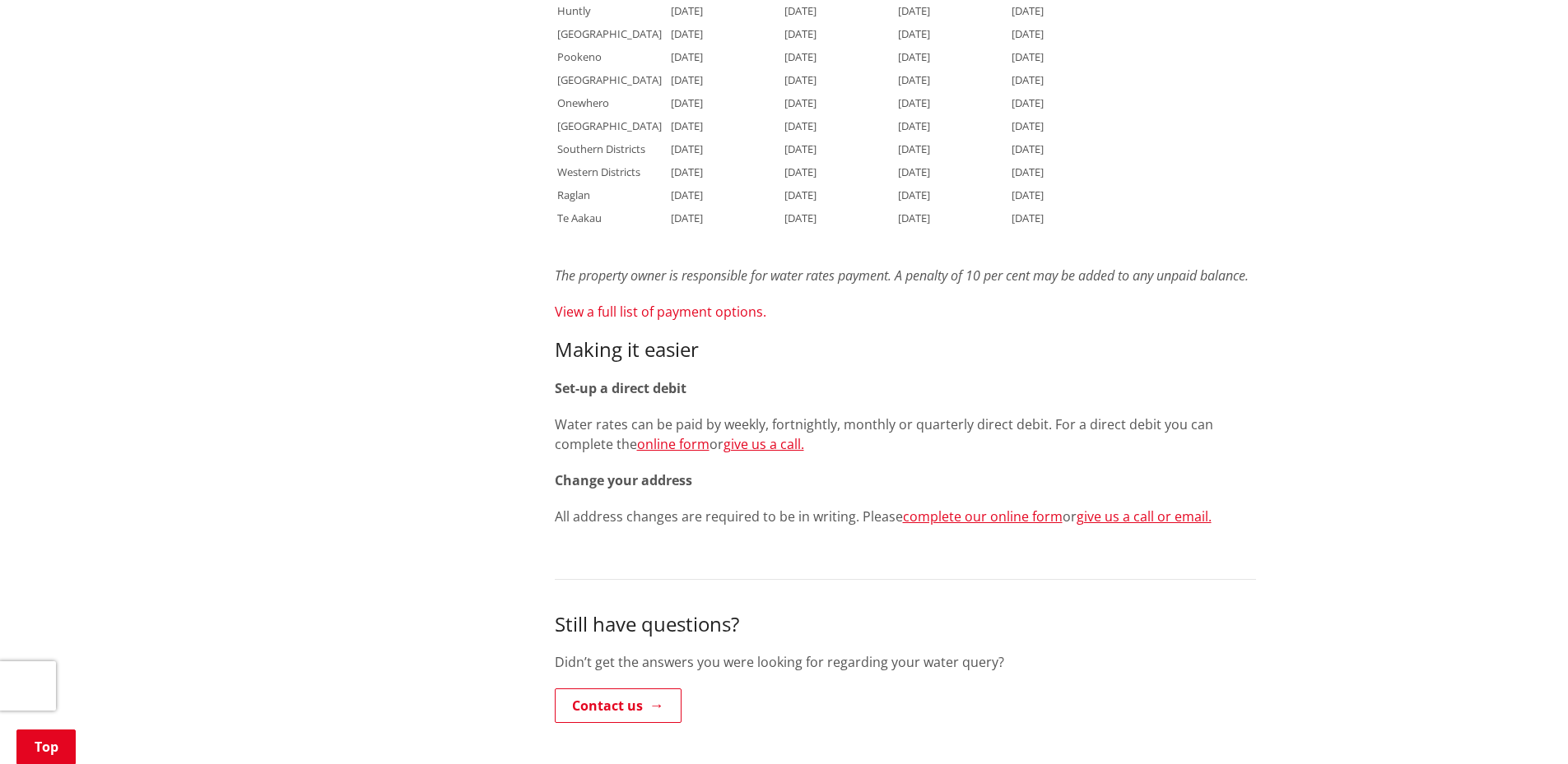
click at [632, 315] on link "View a full list of payment options." at bounding box center [660, 312] width 211 height 19
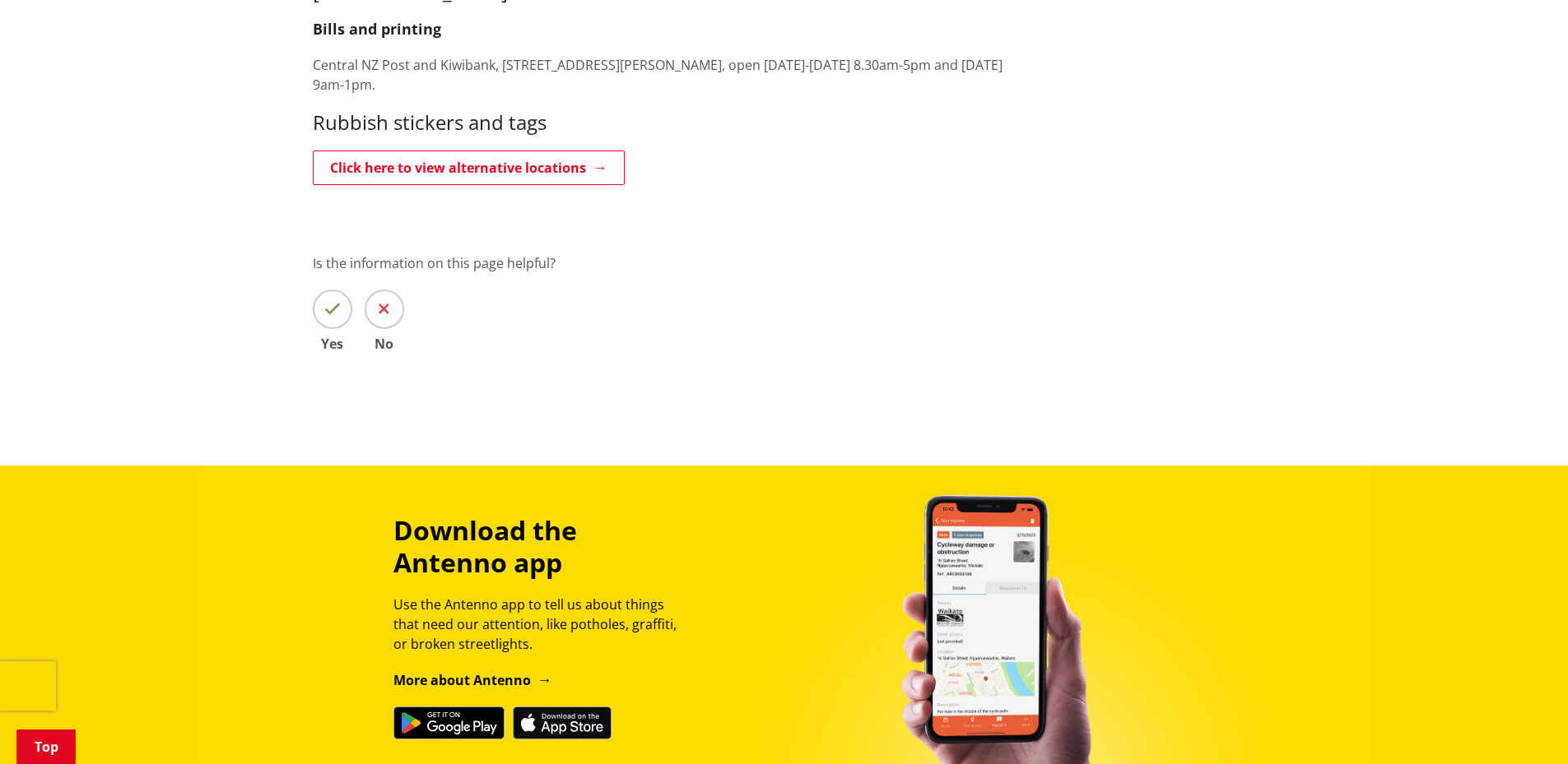
scroll to position [3619, 0]
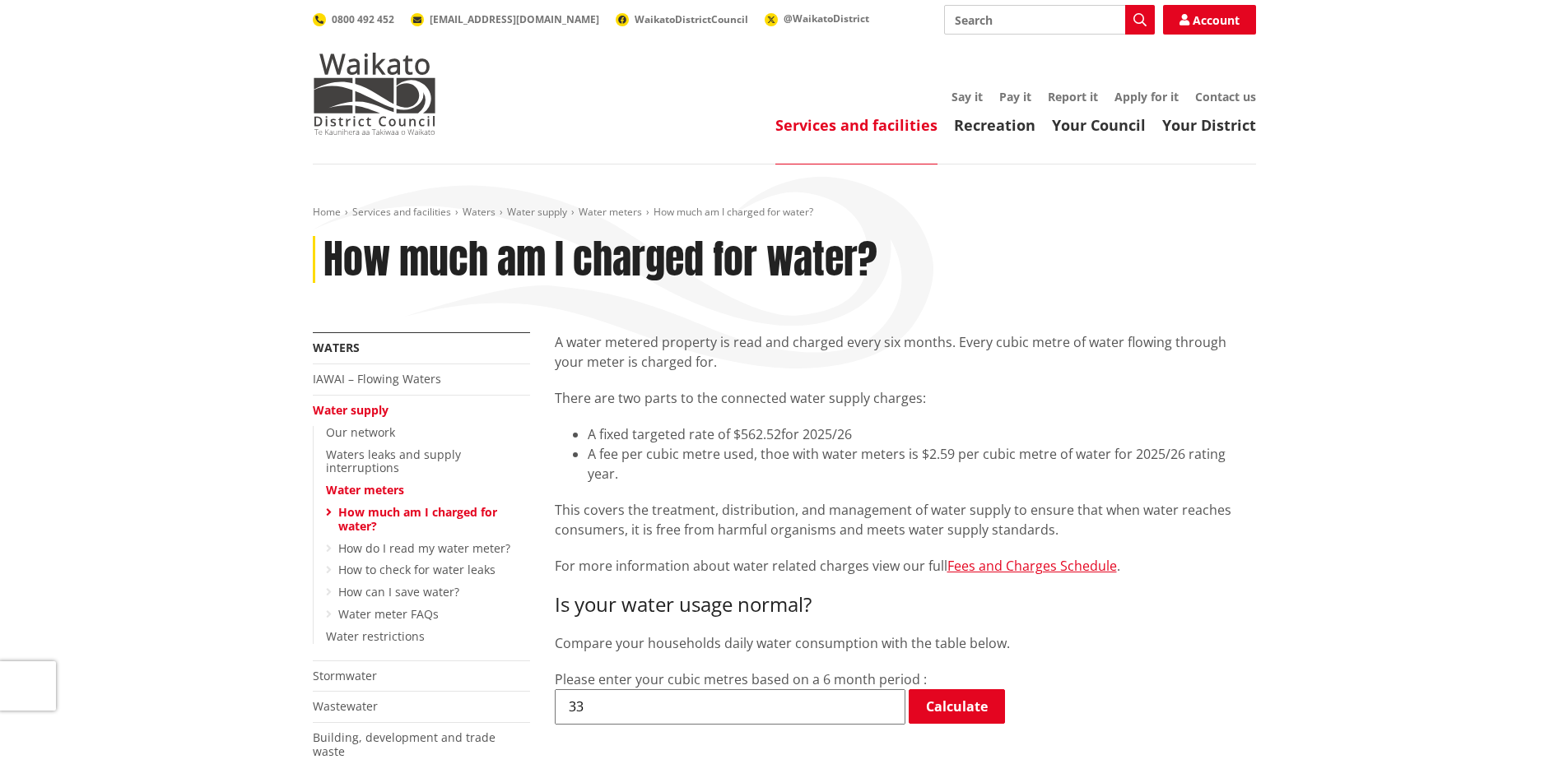
scroll to position [1480, 0]
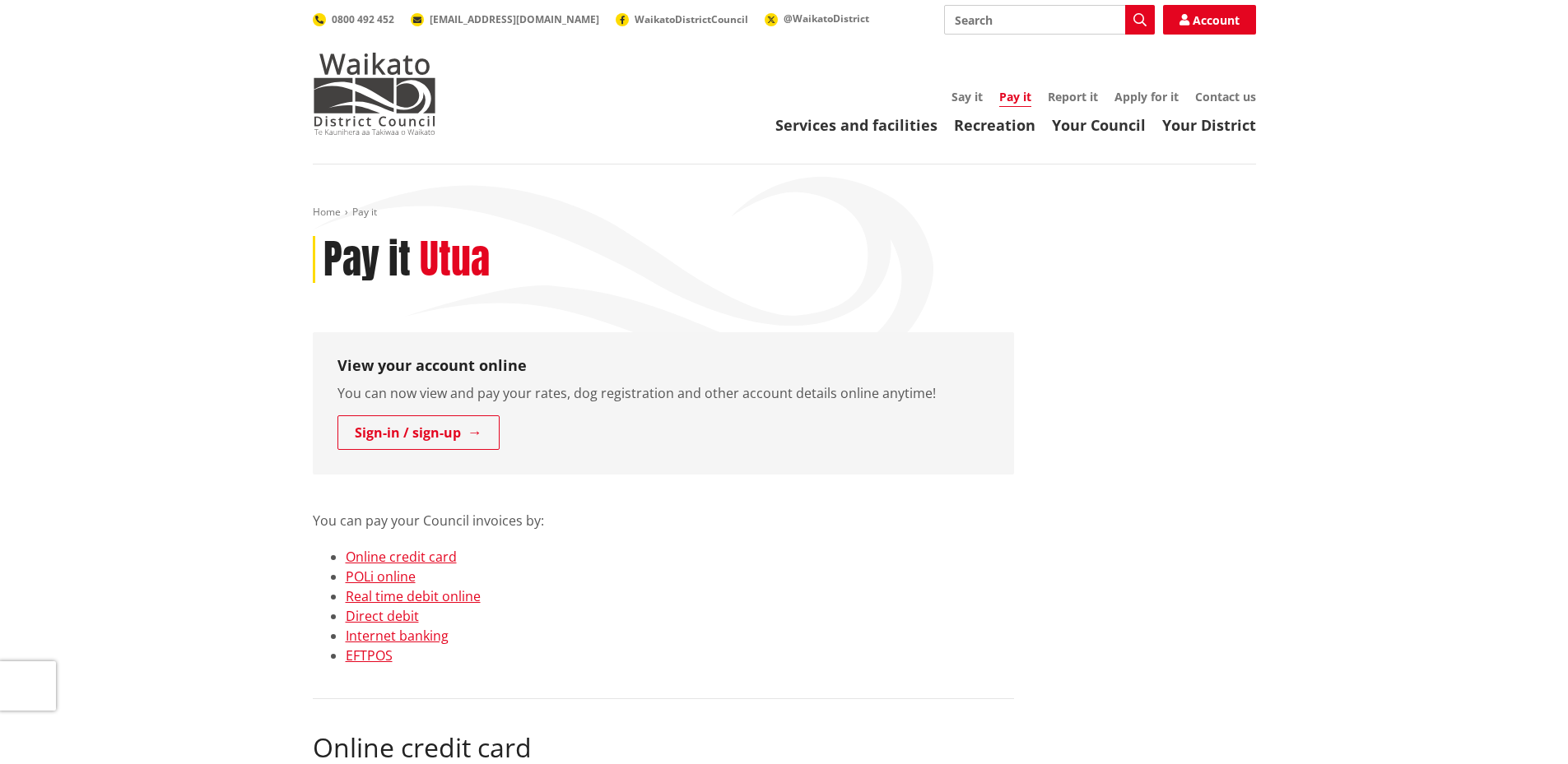
scroll to position [3622, 0]
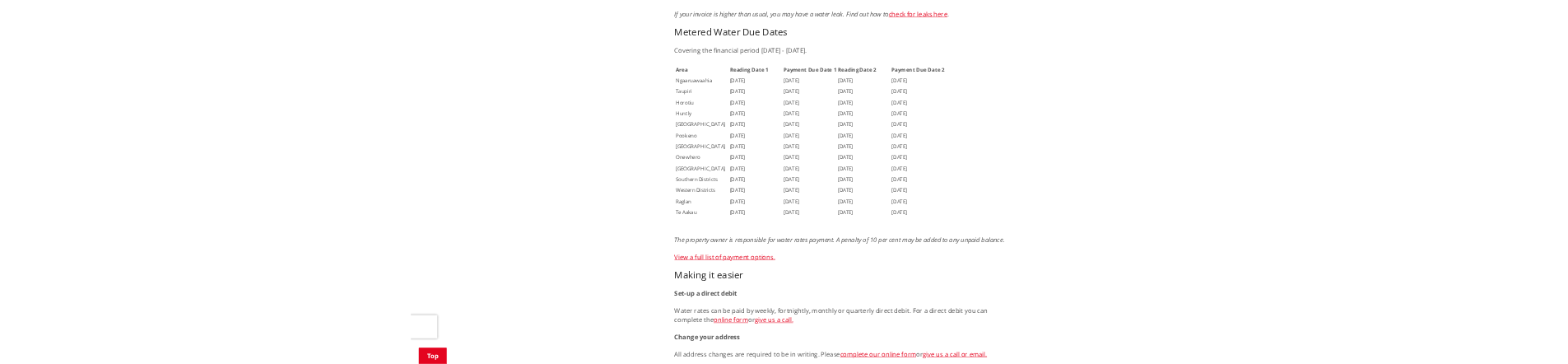
scroll to position [1154, 0]
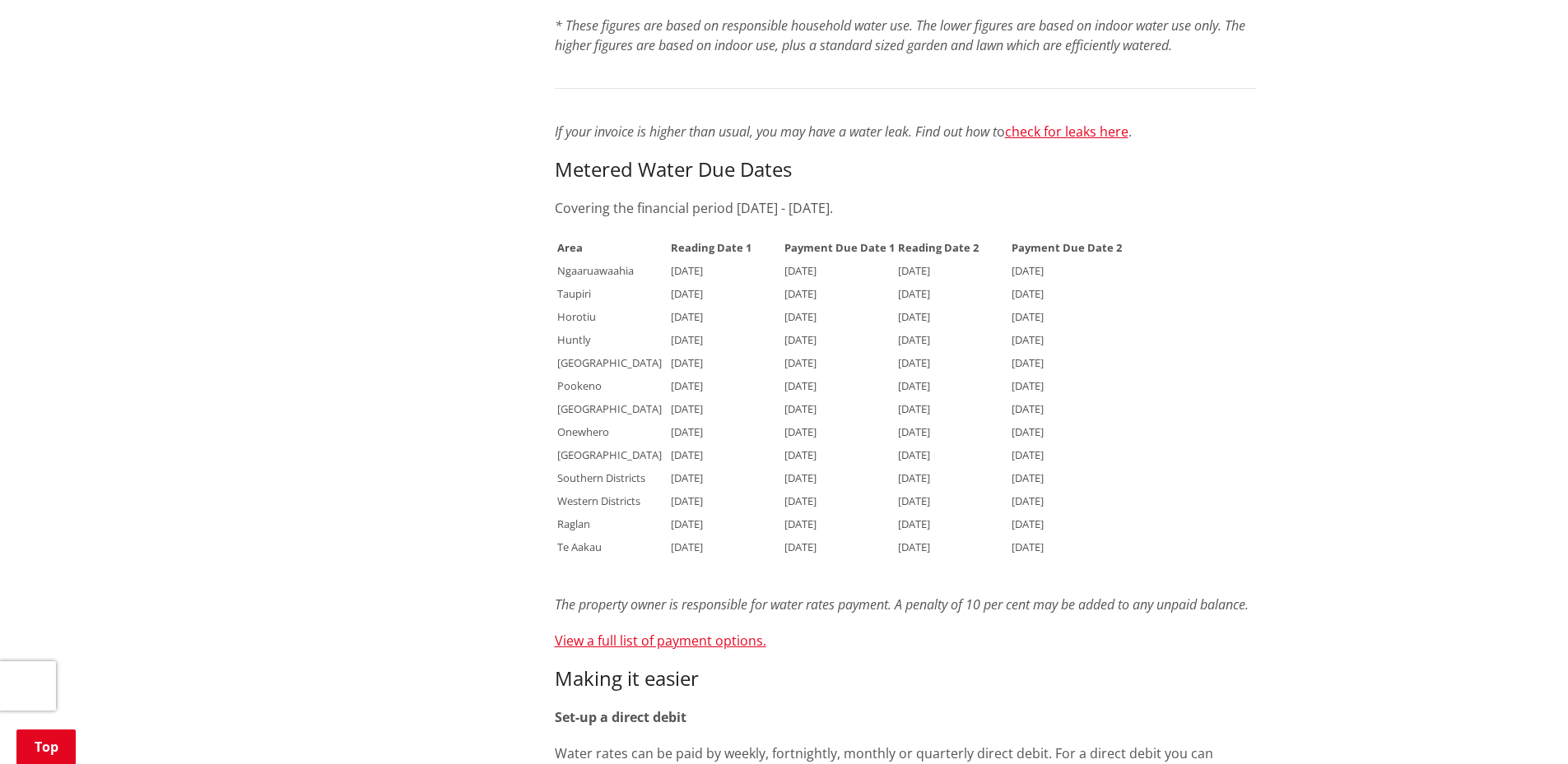
drag, startPoint x: 570, startPoint y: 149, endPoint x: 580, endPoint y: 150, distance: 10.0
click at [572, 158] on h3 "Metered Water Due Dates" at bounding box center [904, 170] width 701 height 23
drag, startPoint x: 585, startPoint y: 251, endPoint x: 444, endPoint y: 554, distance: 334.2
click at [444, 554] on div "More from this section Waters IAWAI – Flowing Waters Water supply Our network W…" at bounding box center [784, 342] width 968 height 2322
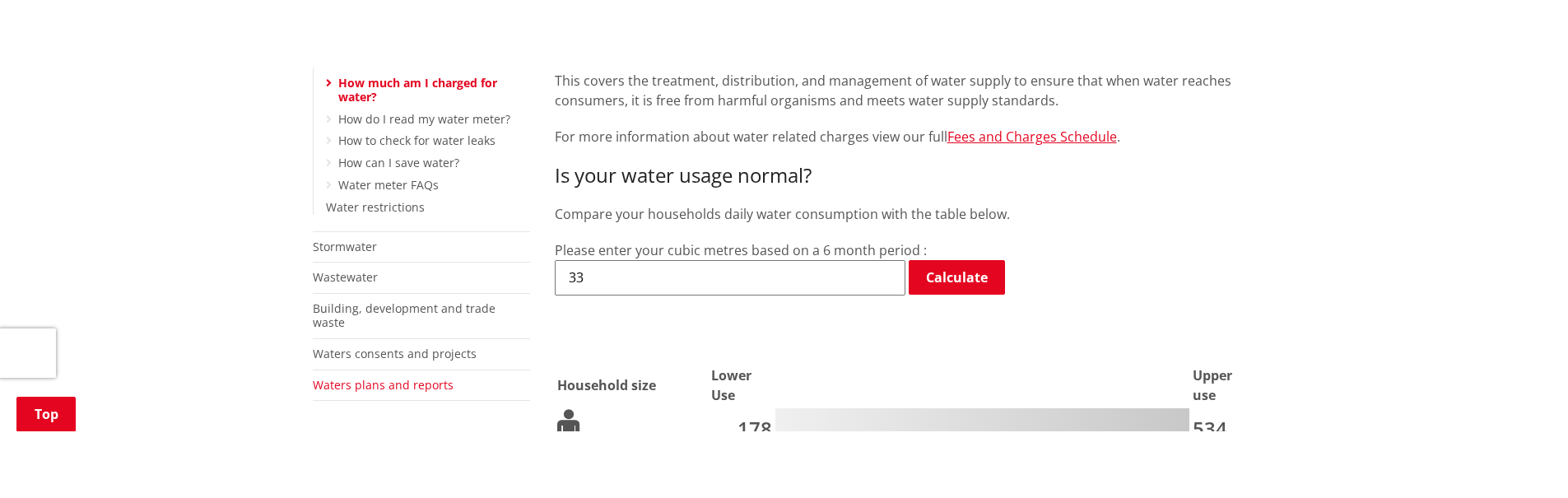
scroll to position [436, 0]
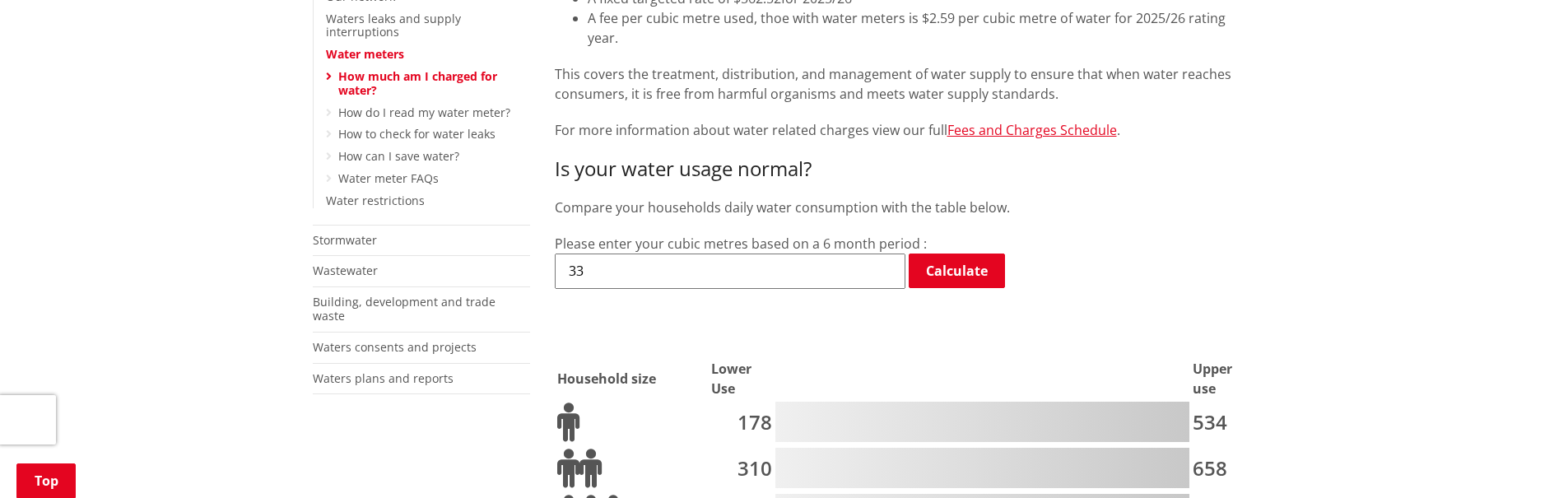
click at [675, 253] on input "33" at bounding box center [729, 270] width 351 height 34
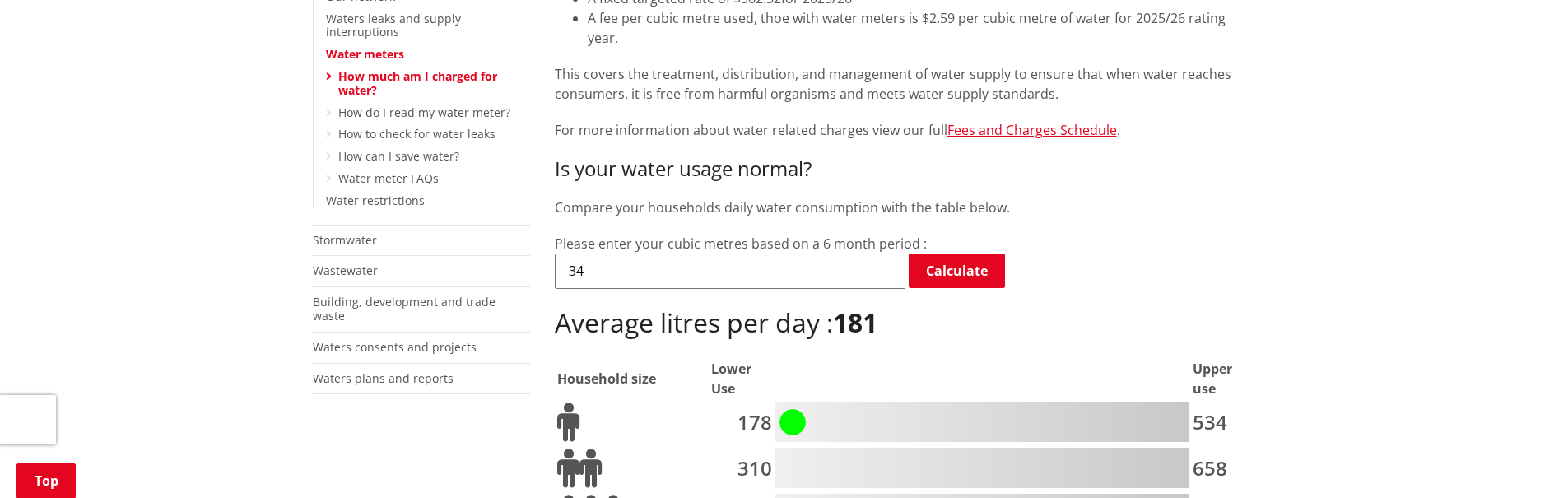
click at [887, 253] on input "34" at bounding box center [729, 270] width 351 height 34
click at [887, 253] on input "35" at bounding box center [729, 270] width 351 height 34
click at [887, 253] on input "36" at bounding box center [729, 270] width 351 height 34
click at [887, 253] on input "37" at bounding box center [729, 270] width 351 height 34
click at [887, 253] on input "38" at bounding box center [729, 270] width 351 height 34
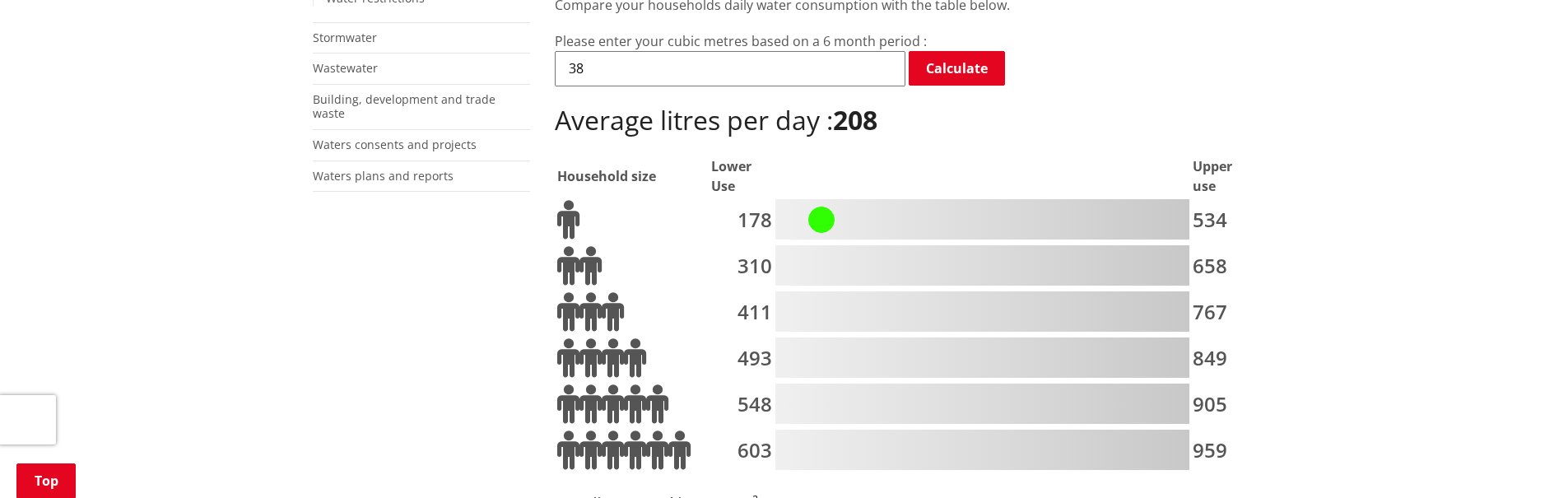
scroll to position [602, 0]
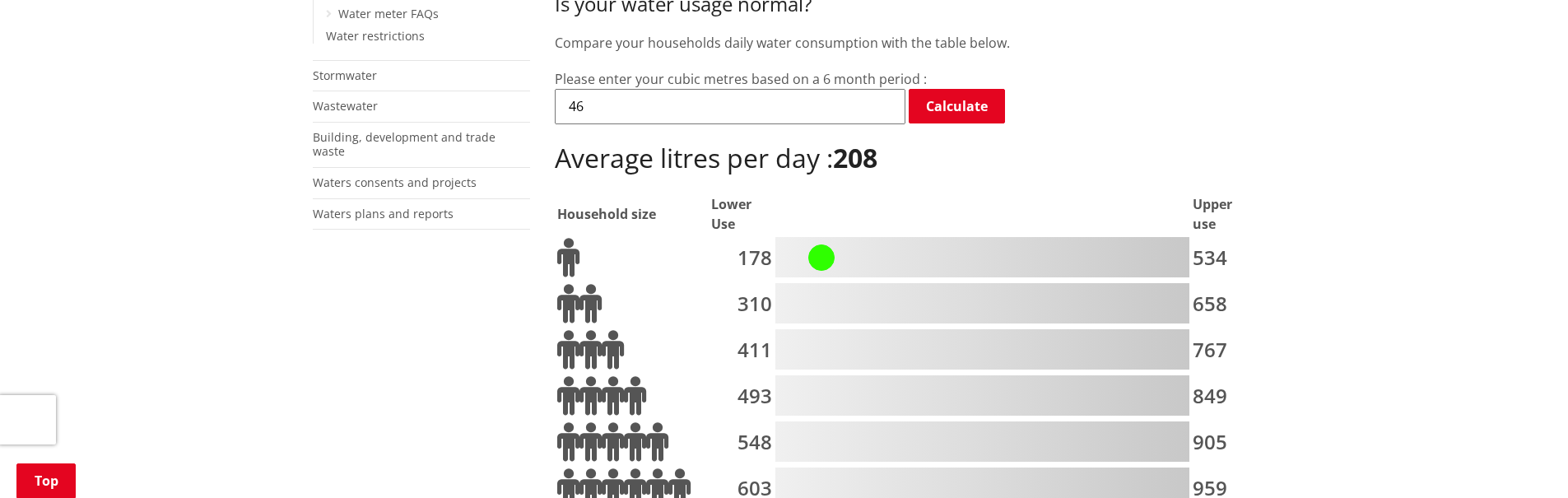
type input "46"
click at [885, 89] on input "46" at bounding box center [729, 106] width 351 height 34
